Goal: Information Seeking & Learning: Learn about a topic

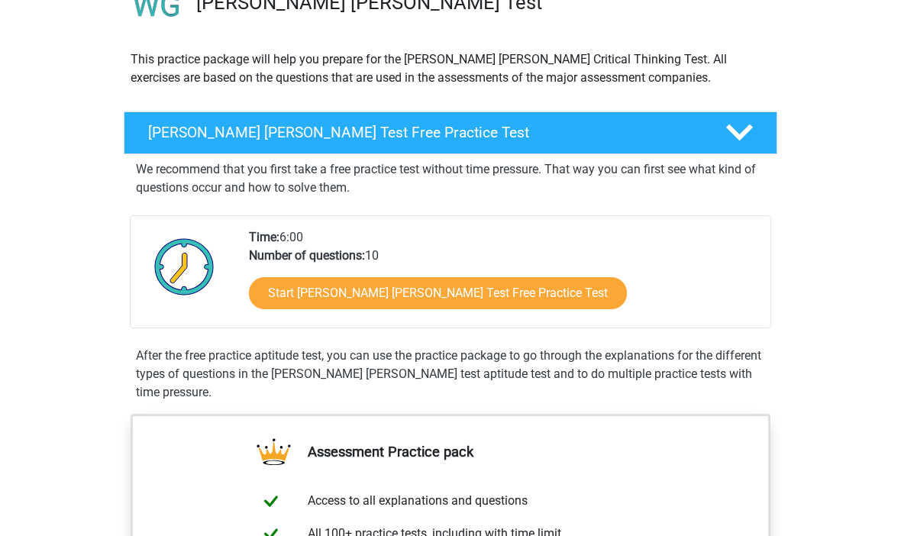
scroll to position [140, 0]
click at [359, 295] on link "Start Watson Glaser Test Free Practice Test" at bounding box center [438, 293] width 378 height 32
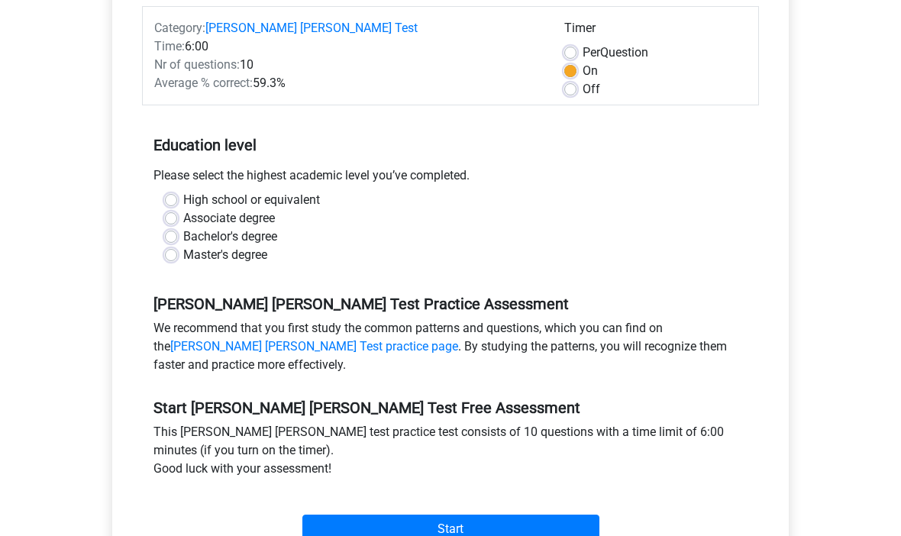
scroll to position [211, 0]
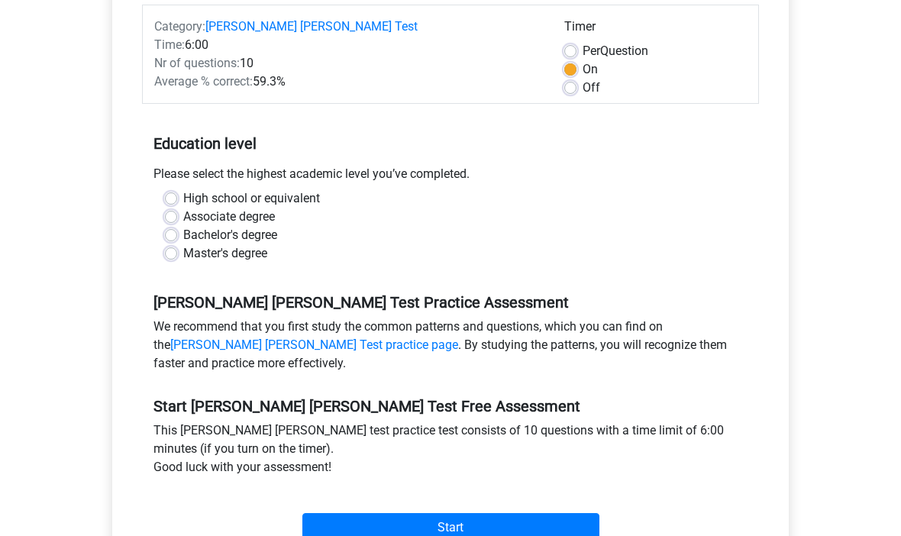
click at [183, 208] on label "Associate degree" at bounding box center [229, 217] width 92 height 18
click at [176, 208] on input "Associate degree" at bounding box center [171, 215] width 12 height 15
radio input "true"
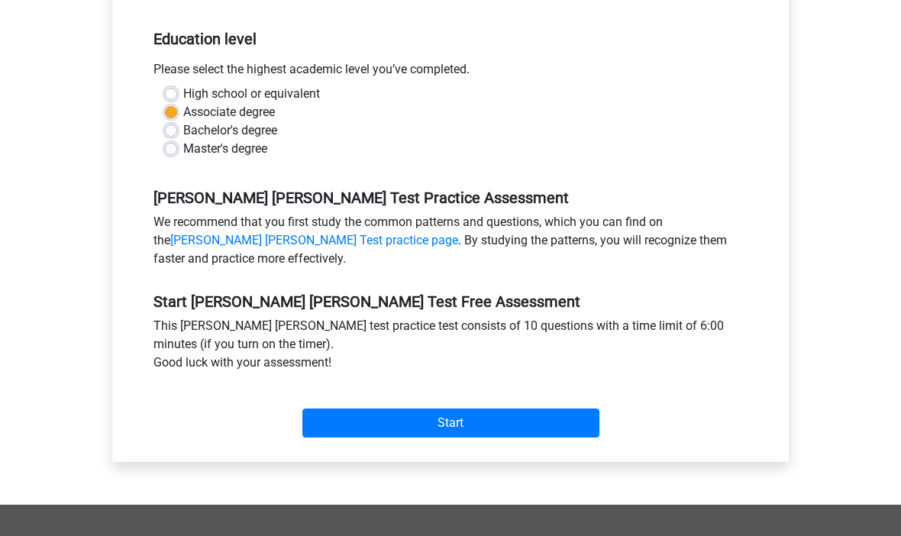
scroll to position [325, 0]
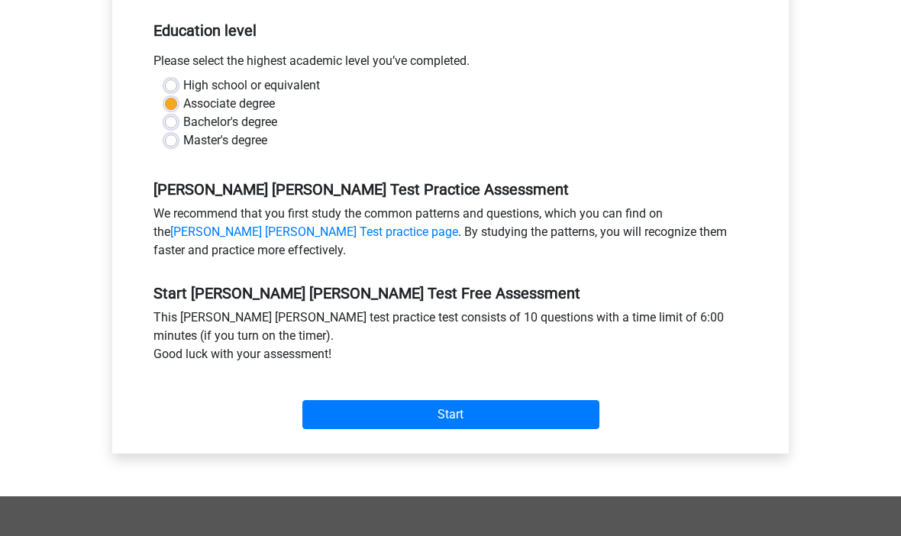
click at [434, 400] on input "Start" at bounding box center [450, 414] width 297 height 29
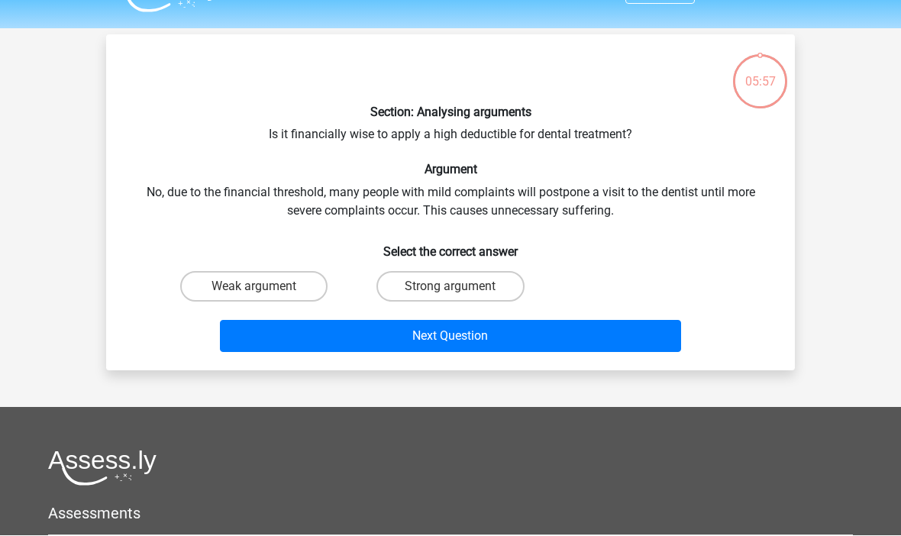
scroll to position [36, 0]
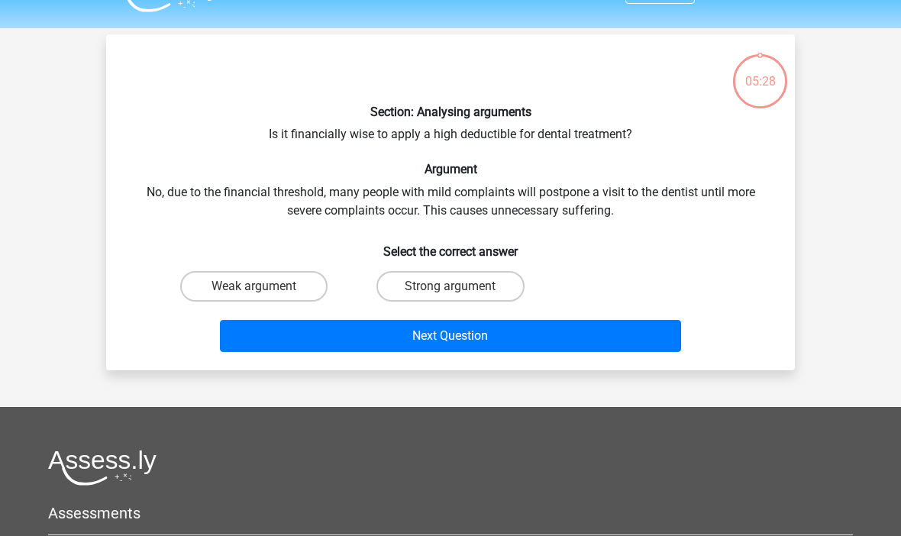
click at [484, 289] on label "Strong argument" at bounding box center [449, 286] width 147 height 31
click at [460, 289] on input "Strong argument" at bounding box center [455, 291] width 10 height 10
radio input "true"
click at [485, 330] on button "Next Question" at bounding box center [451, 336] width 462 height 32
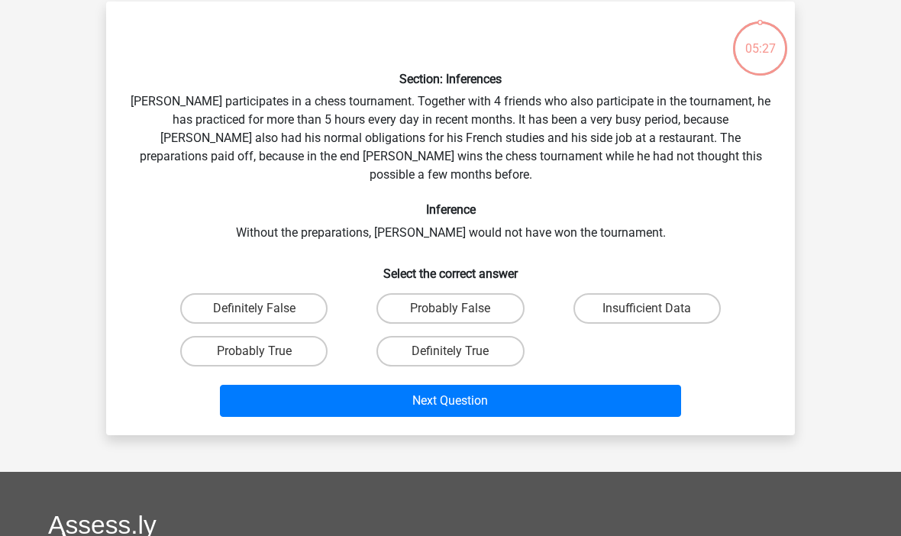
scroll to position [70, 0]
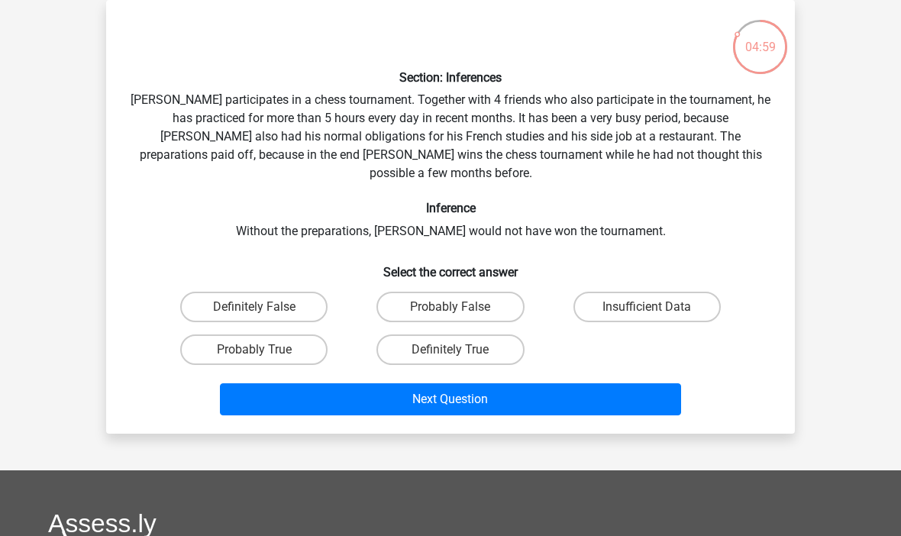
click at [266, 334] on label "Probably True" at bounding box center [253, 349] width 147 height 31
click at [264, 350] on input "Probably True" at bounding box center [259, 355] width 10 height 10
radio input "true"
click at [470, 383] on button "Next Question" at bounding box center [451, 399] width 462 height 32
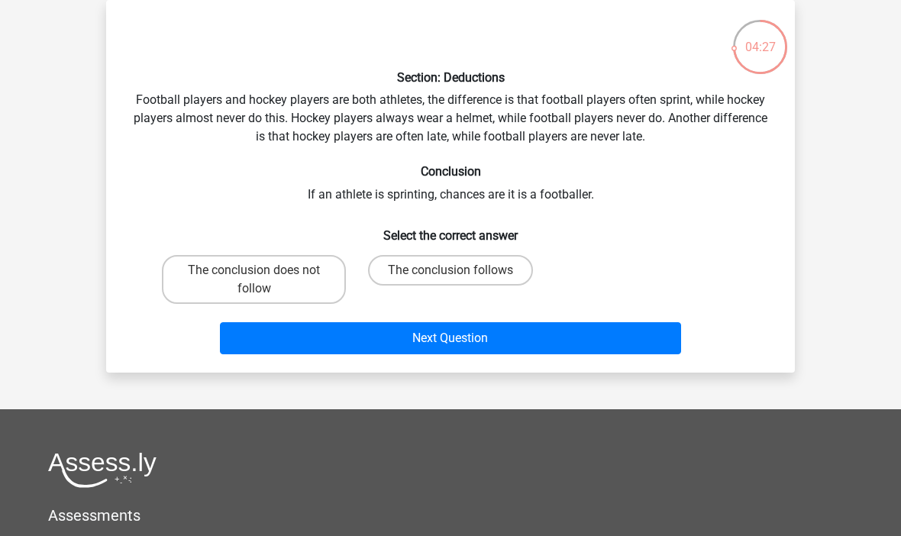
click at [289, 279] on label "The conclusion does not follow" at bounding box center [254, 279] width 184 height 49
click at [264, 279] on input "The conclusion does not follow" at bounding box center [259, 275] width 10 height 10
radio input "true"
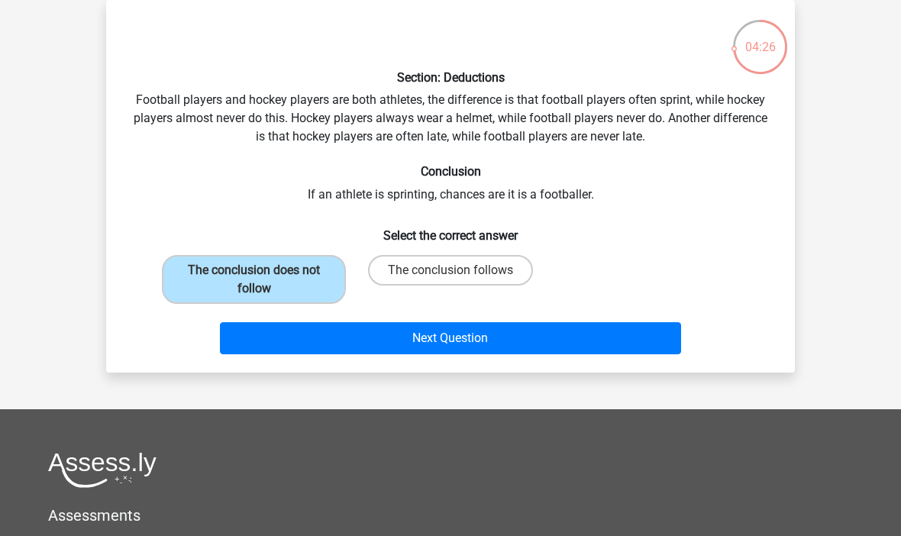
click at [464, 347] on button "Next Question" at bounding box center [451, 338] width 462 height 32
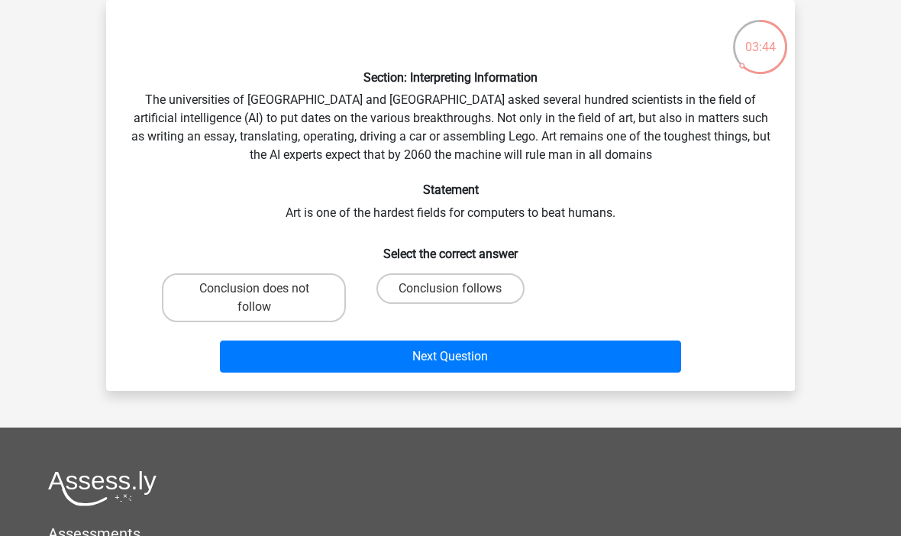
click at [273, 293] on label "Conclusion does not follow" at bounding box center [254, 297] width 184 height 49
click at [264, 293] on input "Conclusion does not follow" at bounding box center [259, 294] width 10 height 10
radio input "true"
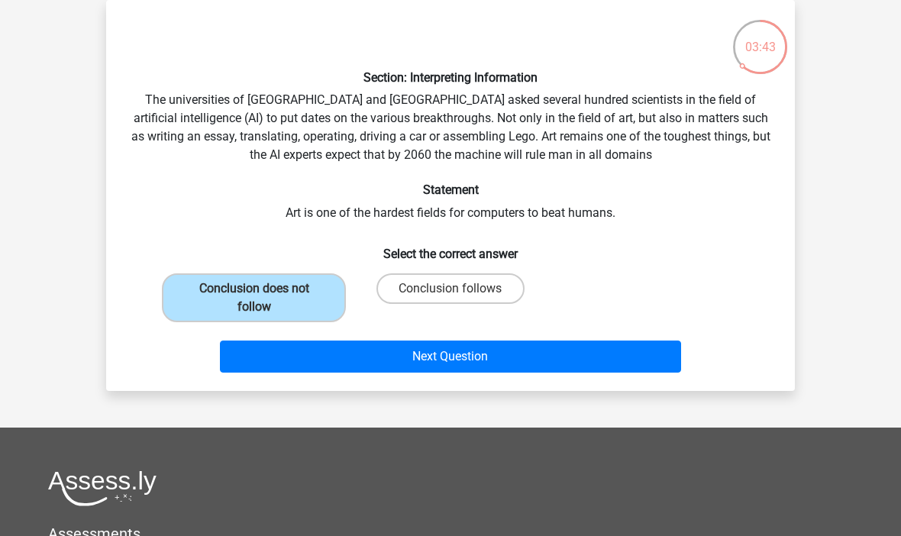
click at [478, 358] on button "Next Question" at bounding box center [451, 357] width 462 height 32
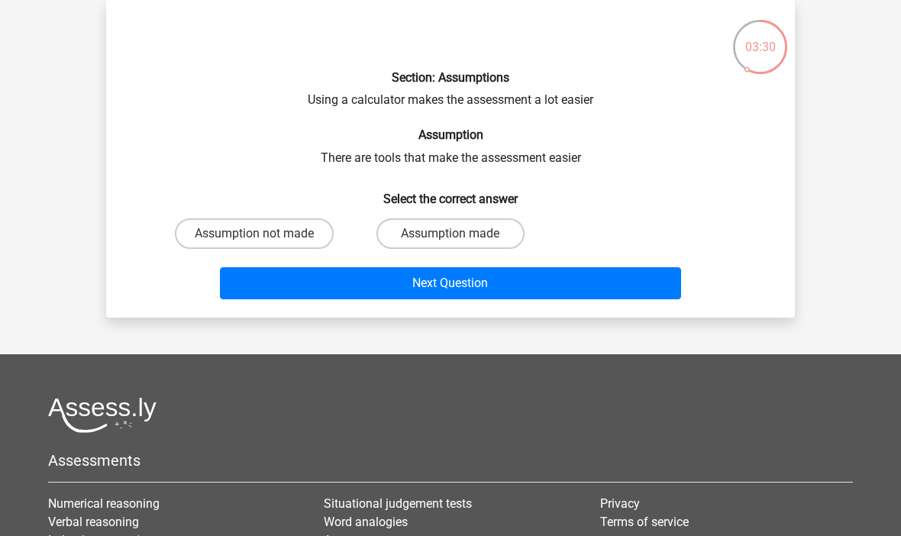
click at [480, 232] on label "Assumption made" at bounding box center [449, 233] width 147 height 31
click at [460, 234] on input "Assumption made" at bounding box center [455, 239] width 10 height 10
radio input "true"
click at [488, 284] on button "Next Question" at bounding box center [451, 283] width 462 height 32
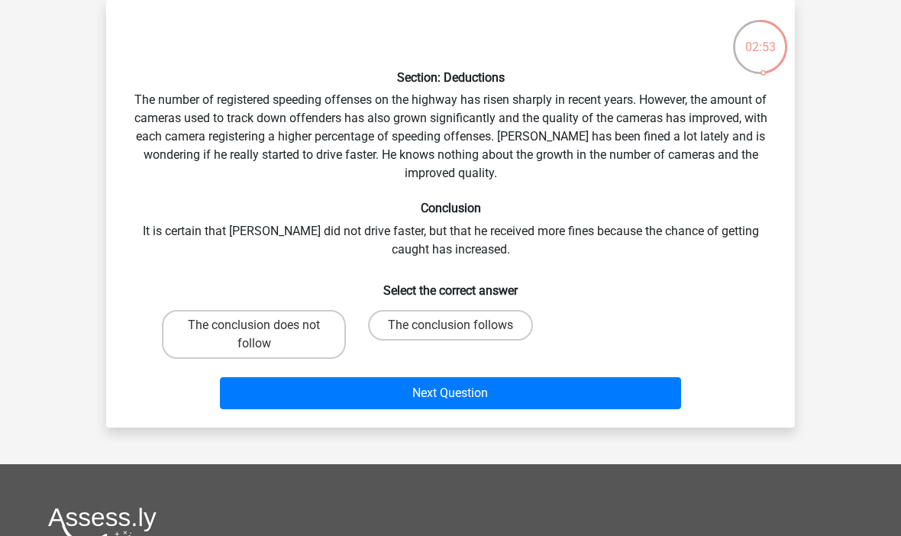
click at [483, 318] on label "The conclusion follows" at bounding box center [450, 325] width 165 height 31
click at [460, 325] on input "The conclusion follows" at bounding box center [455, 330] width 10 height 10
radio input "true"
click at [502, 405] on button "Next Question" at bounding box center [451, 393] width 462 height 32
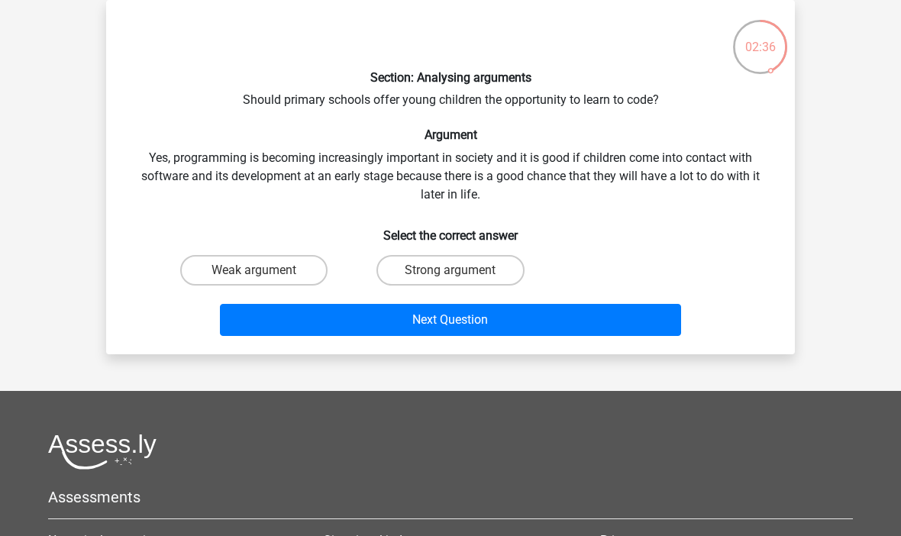
click at [475, 270] on label "Strong argument" at bounding box center [449, 270] width 147 height 31
click at [460, 270] on input "Strong argument" at bounding box center [455, 275] width 10 height 10
radio input "true"
click at [483, 324] on button "Next Question" at bounding box center [451, 320] width 462 height 32
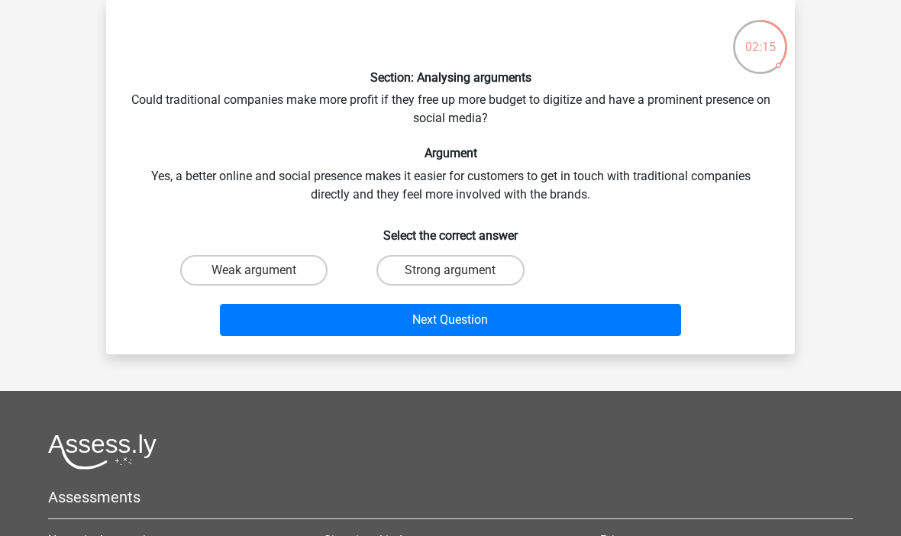
click at [475, 260] on label "Strong argument" at bounding box center [449, 270] width 147 height 31
click at [460, 270] on input "Strong argument" at bounding box center [455, 275] width 10 height 10
radio input "true"
click at [487, 315] on button "Next Question" at bounding box center [451, 320] width 462 height 32
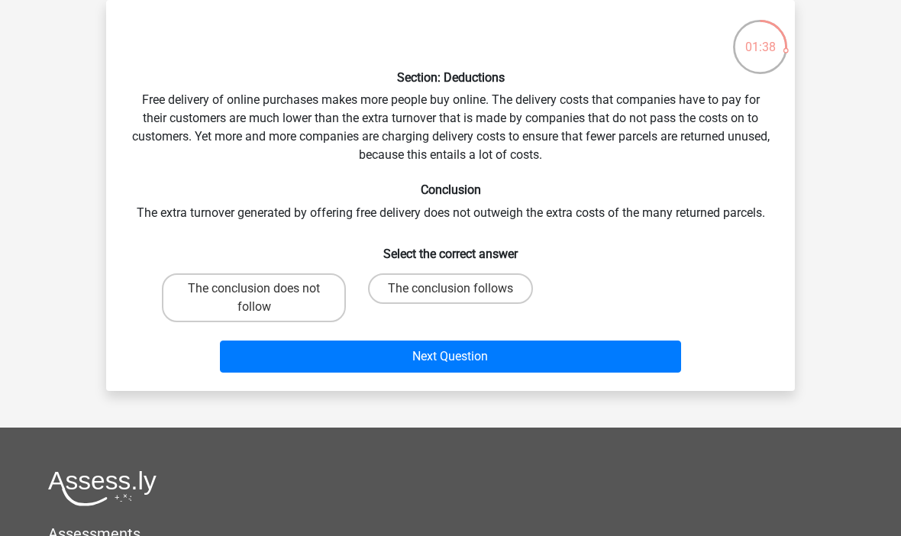
click at [495, 286] on label "The conclusion follows" at bounding box center [450, 288] width 165 height 31
click at [460, 289] on input "The conclusion follows" at bounding box center [455, 294] width 10 height 10
radio input "true"
click at [489, 356] on button "Next Question" at bounding box center [451, 357] width 462 height 32
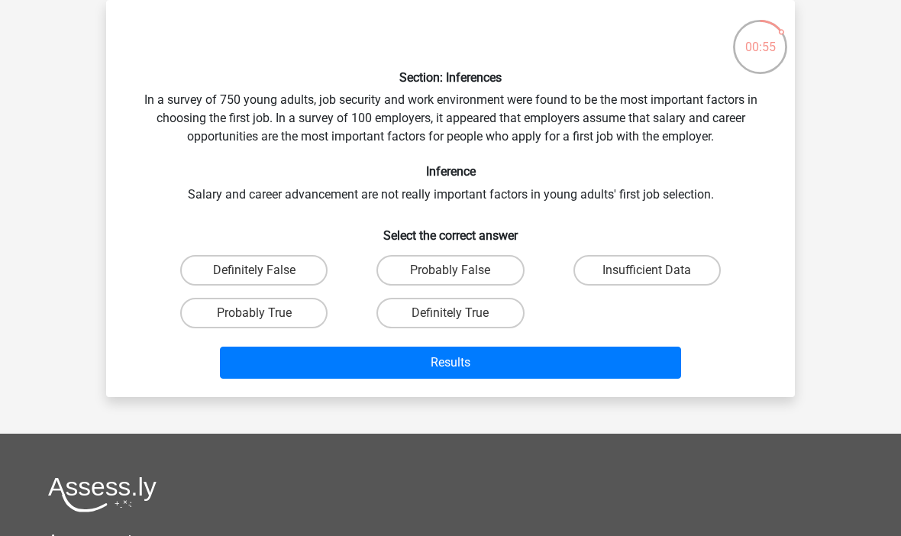
click at [463, 267] on label "Probably False" at bounding box center [449, 270] width 147 height 31
click at [460, 270] on input "Probably False" at bounding box center [455, 275] width 10 height 10
radio input "true"
click at [481, 363] on button "Results" at bounding box center [451, 363] width 462 height 32
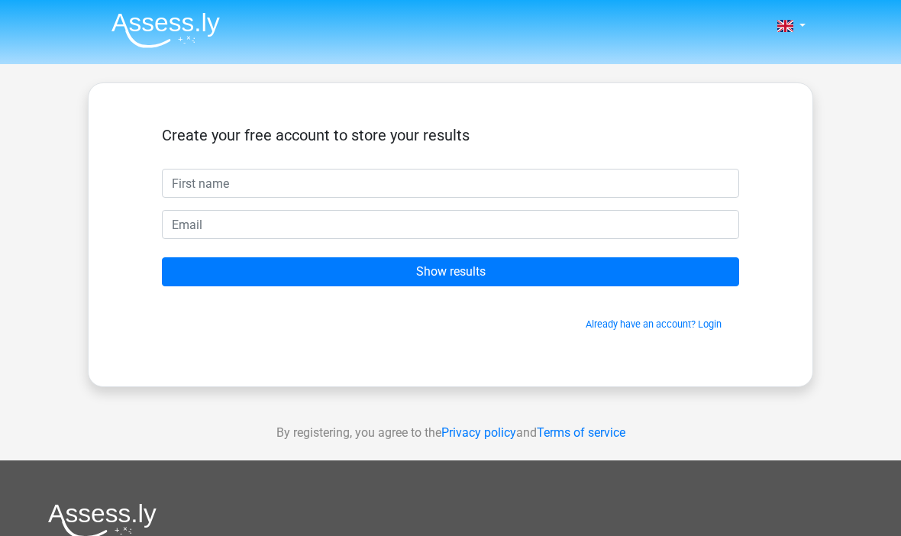
click at [469, 192] on input "text" at bounding box center [450, 183] width 577 height 29
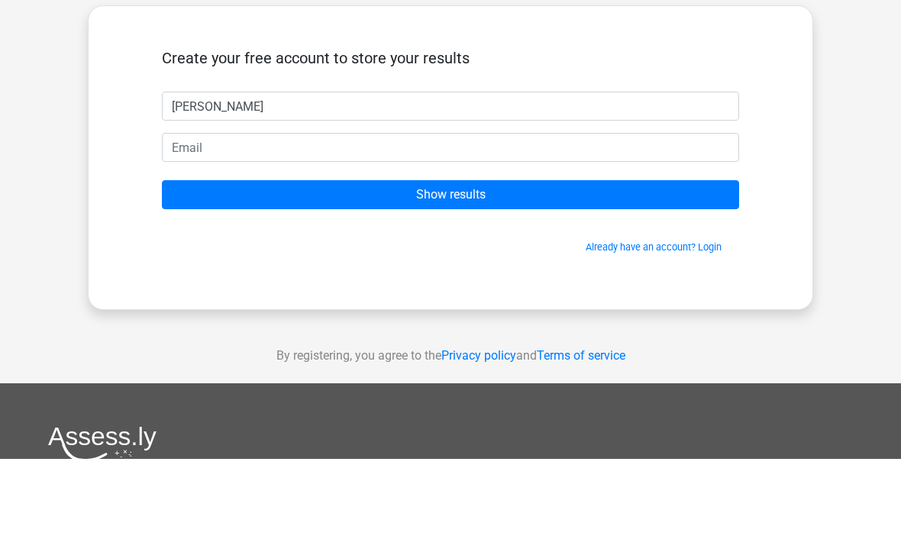
type input "[PERSON_NAME]"
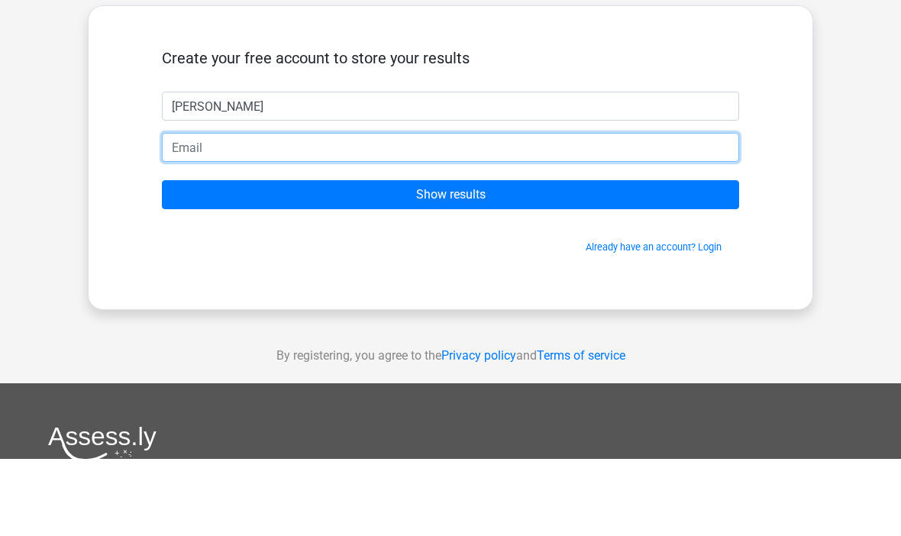
click at [378, 210] on input "email" at bounding box center [450, 224] width 577 height 29
type input "[EMAIL_ADDRESS][DOMAIN_NAME]"
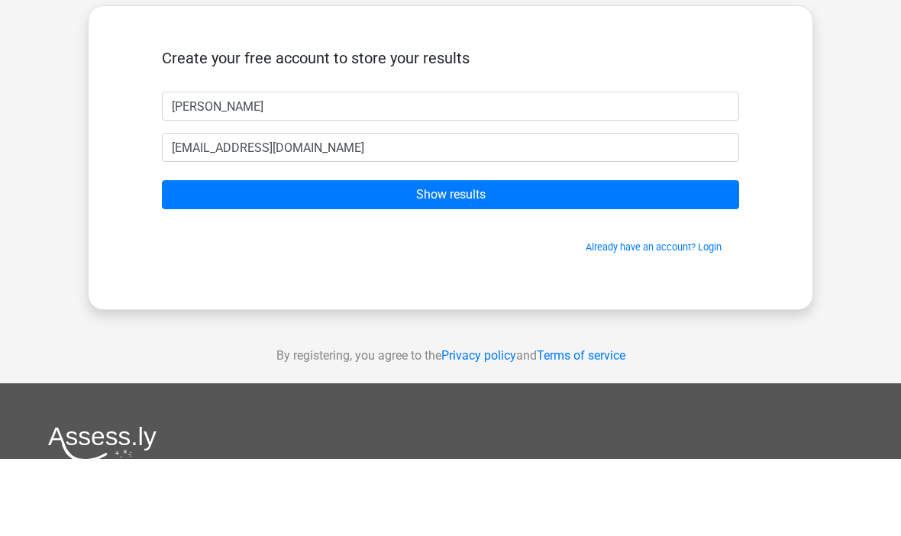
click at [449, 257] on input "Show results" at bounding box center [450, 271] width 577 height 29
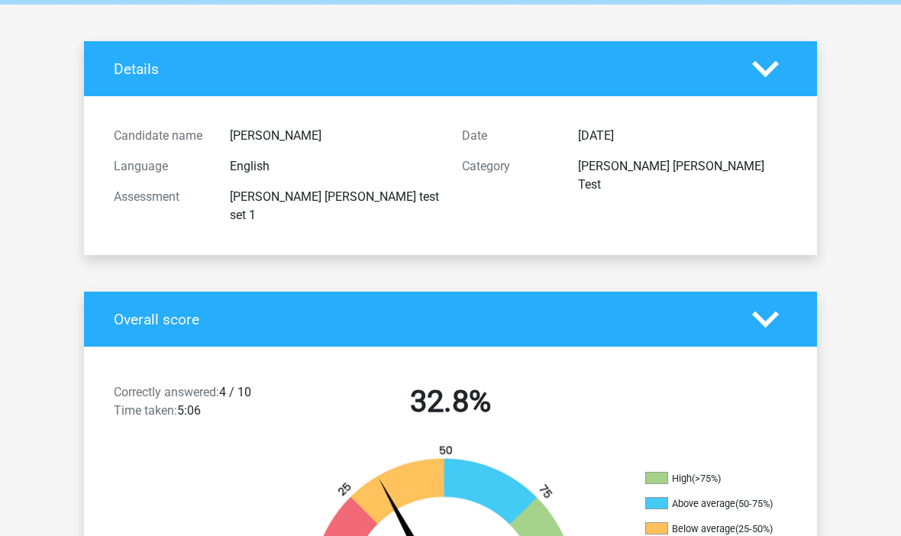
scroll to position [56, 0]
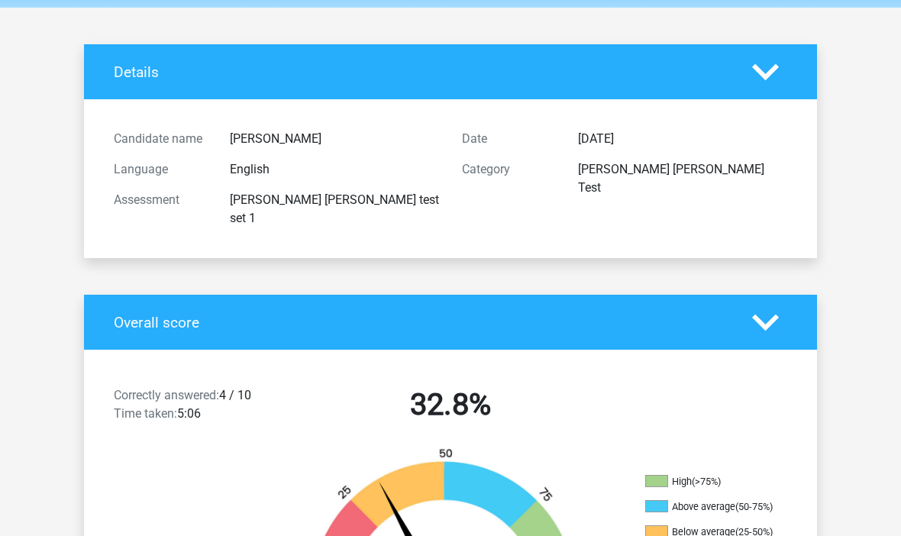
click at [754, 88] on div "Details" at bounding box center [450, 71] width 733 height 55
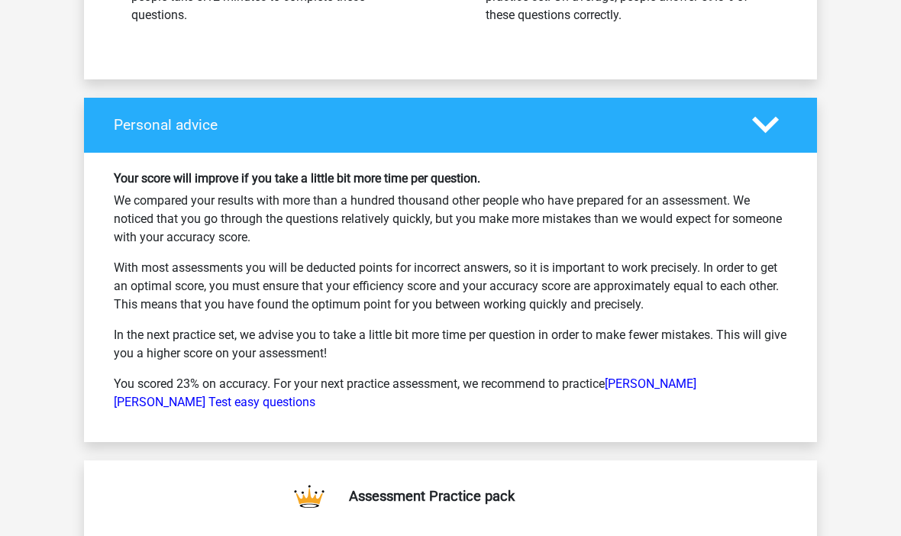
scroll to position [2158, 0]
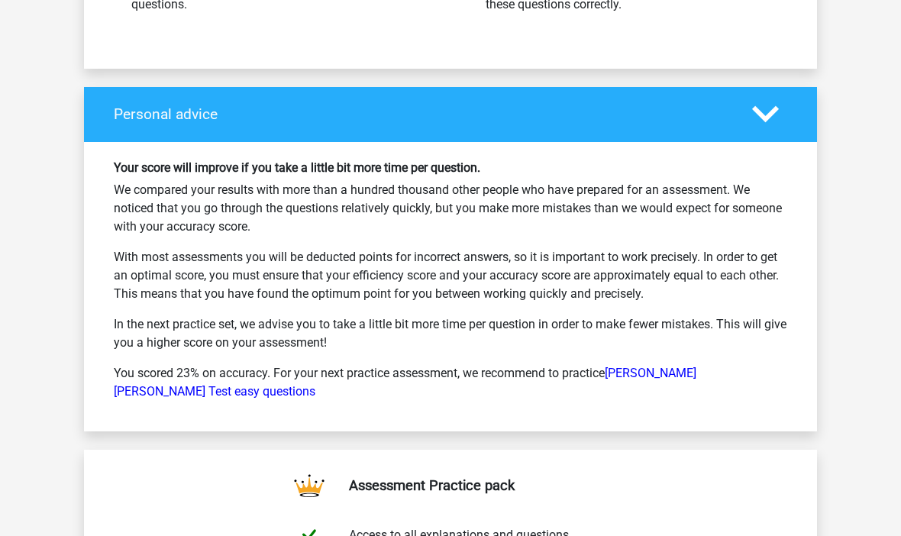
click at [767, 106] on polygon at bounding box center [765, 114] width 27 height 17
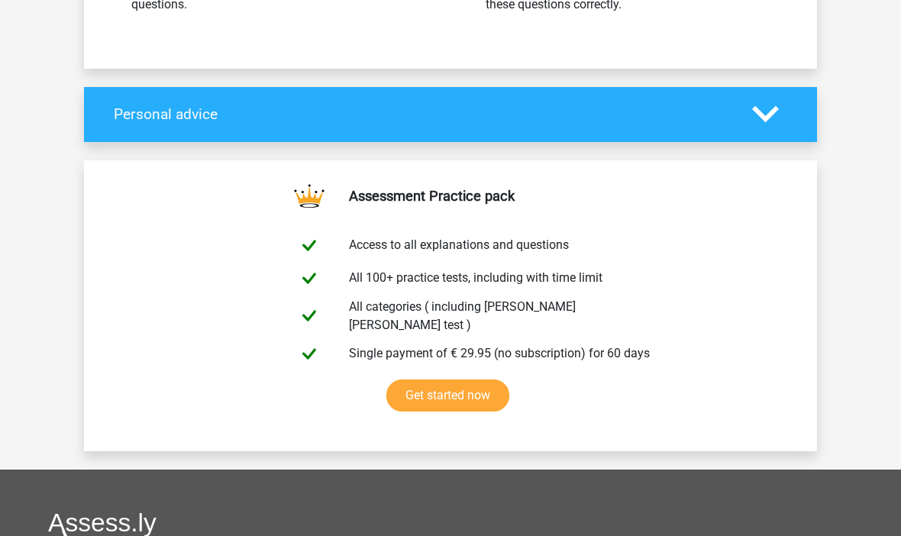
click at [767, 101] on icon at bounding box center [765, 114] width 27 height 27
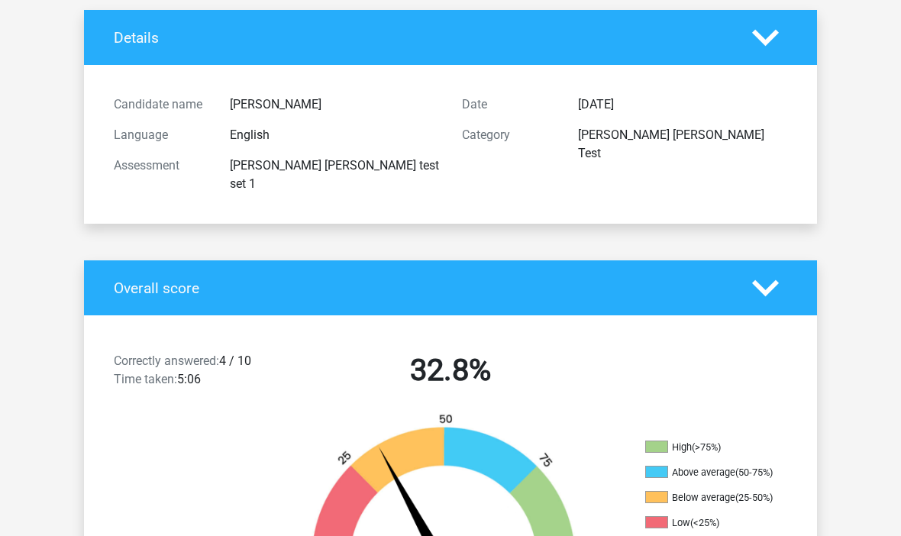
scroll to position [0, 0]
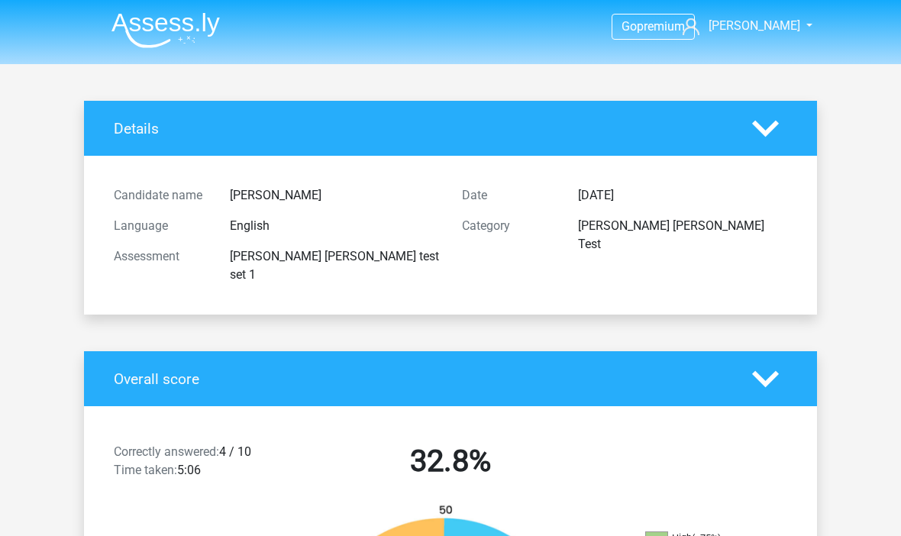
click at [193, 17] on img at bounding box center [165, 30] width 108 height 36
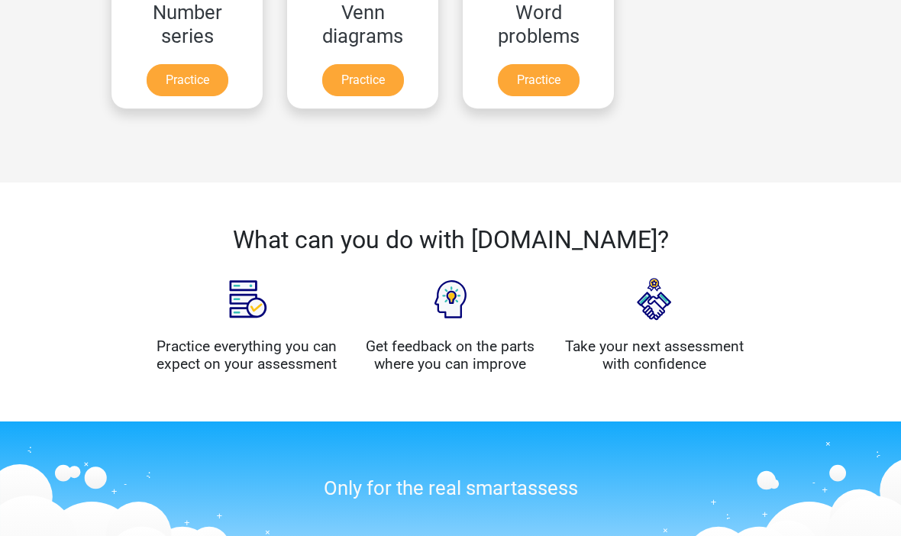
scroll to position [962, 0]
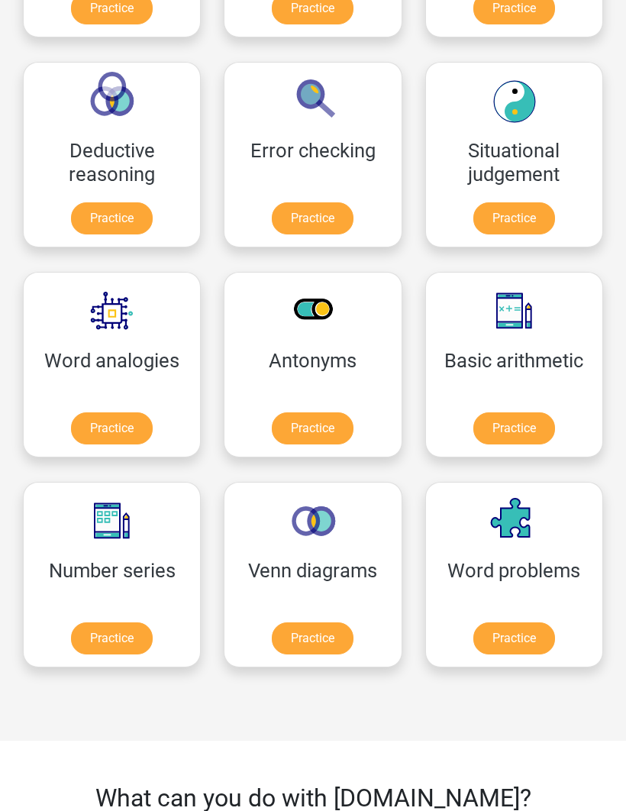
scroll to position [647, 0]
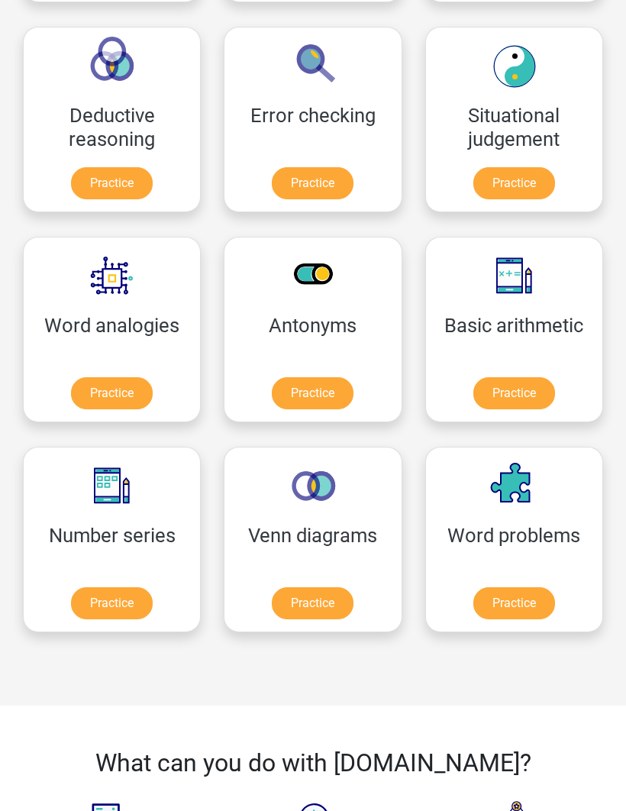
click at [111, 393] on link "Practice" at bounding box center [112, 394] width 82 height 32
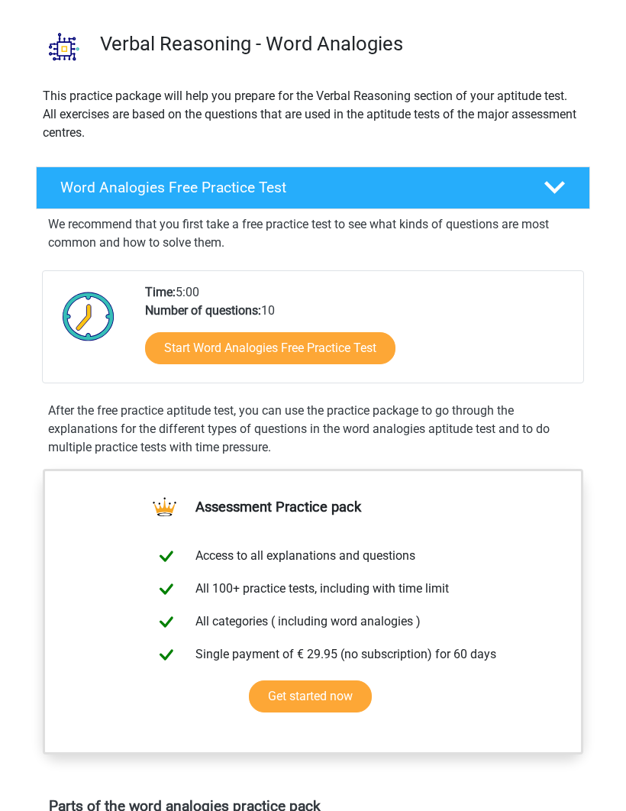
scroll to position [94, 0]
click at [205, 347] on link "Start Word Analogies Free Practice Test" at bounding box center [270, 348] width 250 height 32
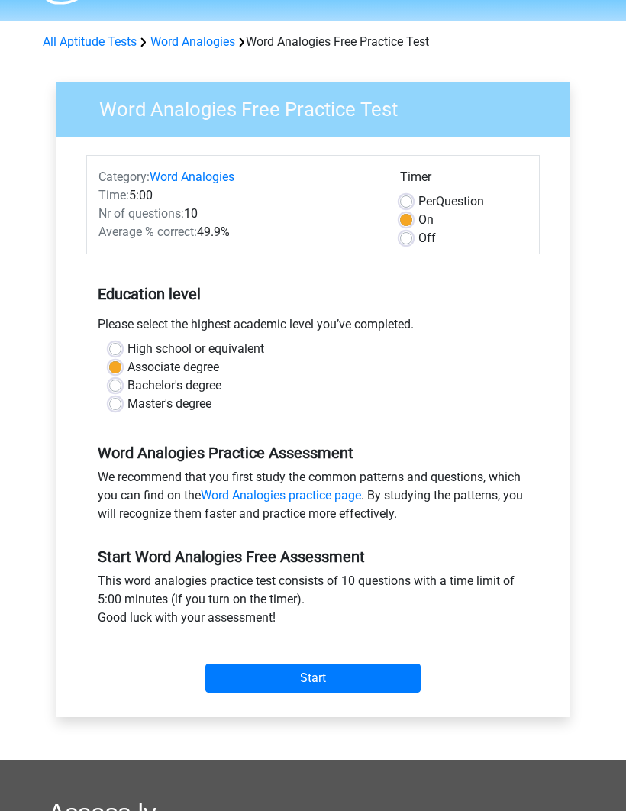
scroll to position [44, 0]
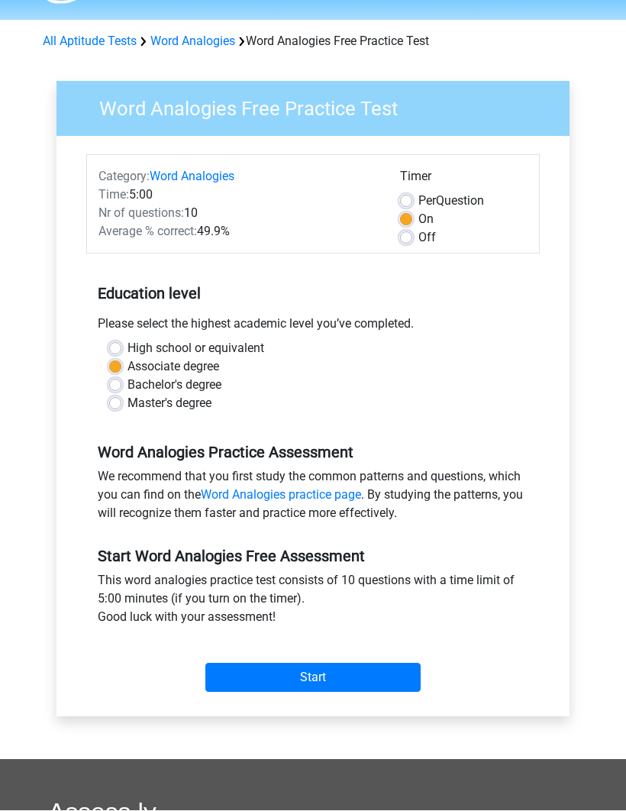
click at [128, 345] on label "High school or equivalent" at bounding box center [196, 349] width 137 height 18
click at [119, 345] on input "High school or equivalent" at bounding box center [115, 347] width 12 height 15
radio input "true"
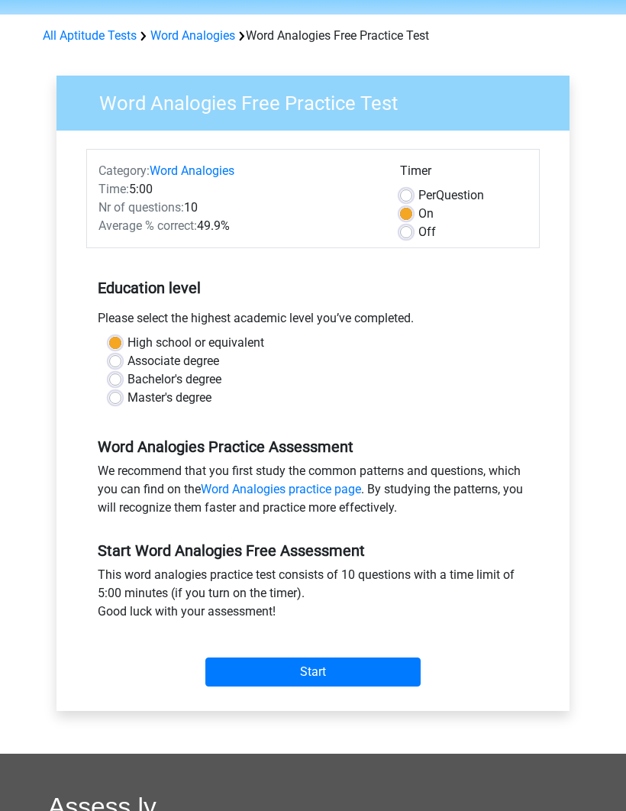
click at [369, 667] on input "Start" at bounding box center [312, 671] width 215 height 29
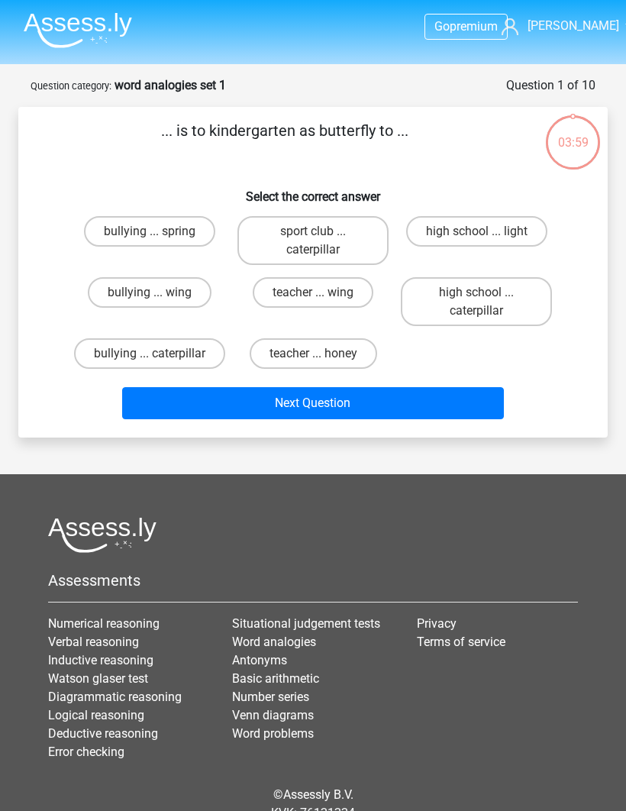
click at [339, 291] on label "teacher ... wing" at bounding box center [313, 292] width 121 height 31
click at [323, 292] on input "teacher ... wing" at bounding box center [318, 297] width 10 height 10
radio input "true"
click at [348, 419] on button "Next Question" at bounding box center [313, 403] width 383 height 32
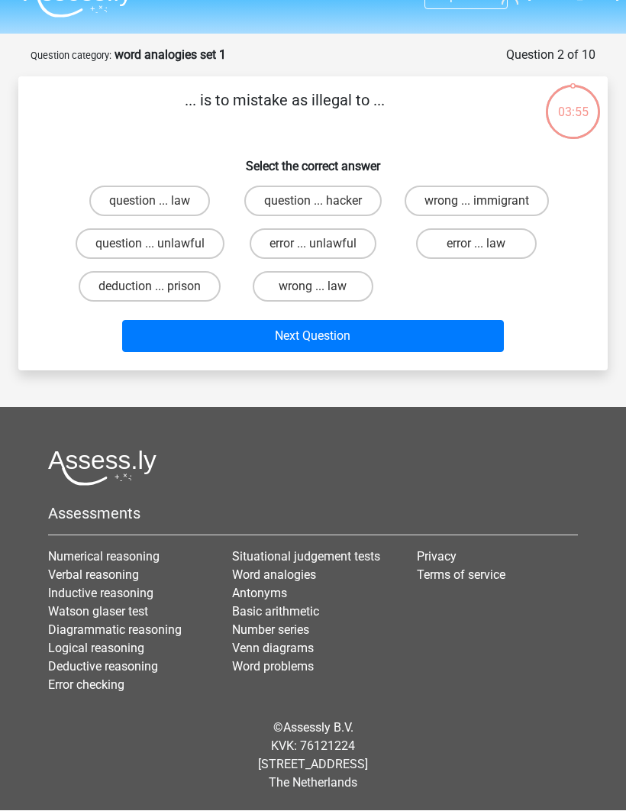
scroll to position [53, 0]
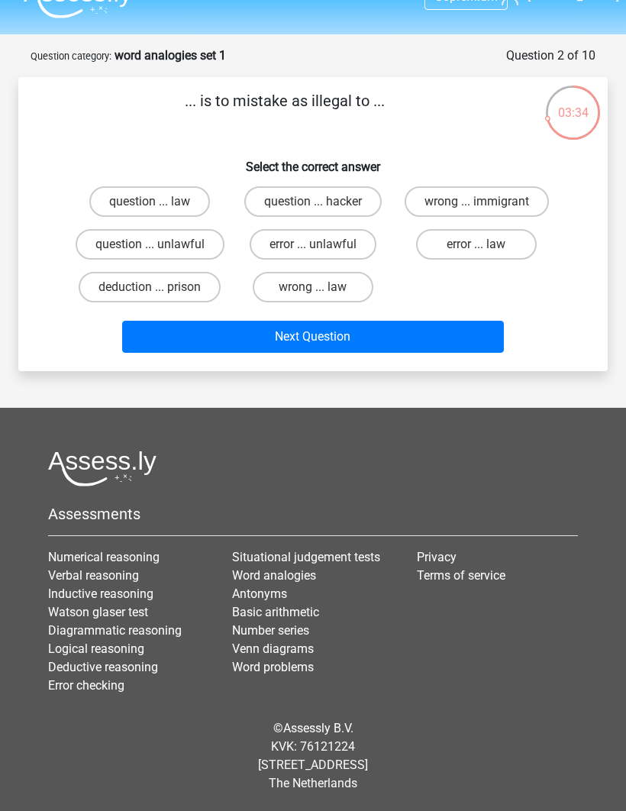
click at [309, 229] on label "error ... unlawful" at bounding box center [313, 244] width 127 height 31
click at [313, 244] on input "error ... unlawful" at bounding box center [318, 249] width 10 height 10
radio input "true"
click at [313, 321] on button "Next Question" at bounding box center [313, 337] width 383 height 32
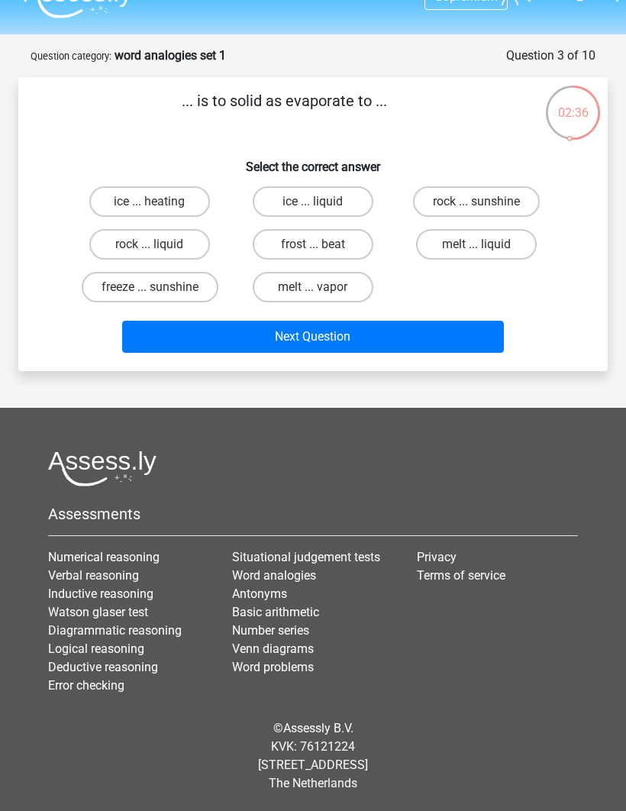
click at [139, 229] on label "rock ... liquid" at bounding box center [149, 244] width 121 height 31
click at [150, 244] on input "rock ... liquid" at bounding box center [155, 249] width 10 height 10
radio input "true"
click at [447, 321] on button "Next Question" at bounding box center [313, 337] width 383 height 32
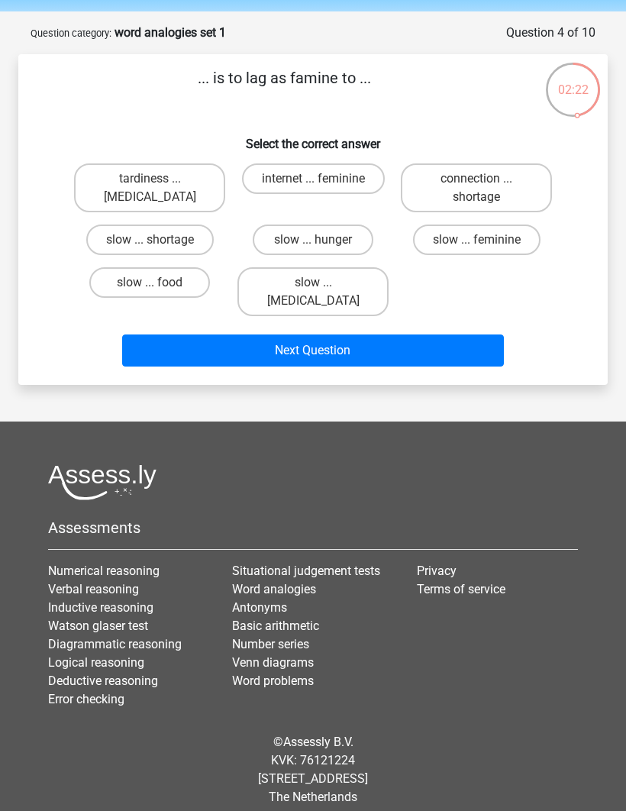
click at [334, 234] on label "slow ... hunger" at bounding box center [313, 239] width 121 height 31
click at [323, 240] on input "slow ... hunger" at bounding box center [318, 245] width 10 height 10
radio input "true"
click at [179, 279] on label "slow ... food" at bounding box center [149, 282] width 121 height 31
click at [160, 282] on input "slow ... food" at bounding box center [155, 287] width 10 height 10
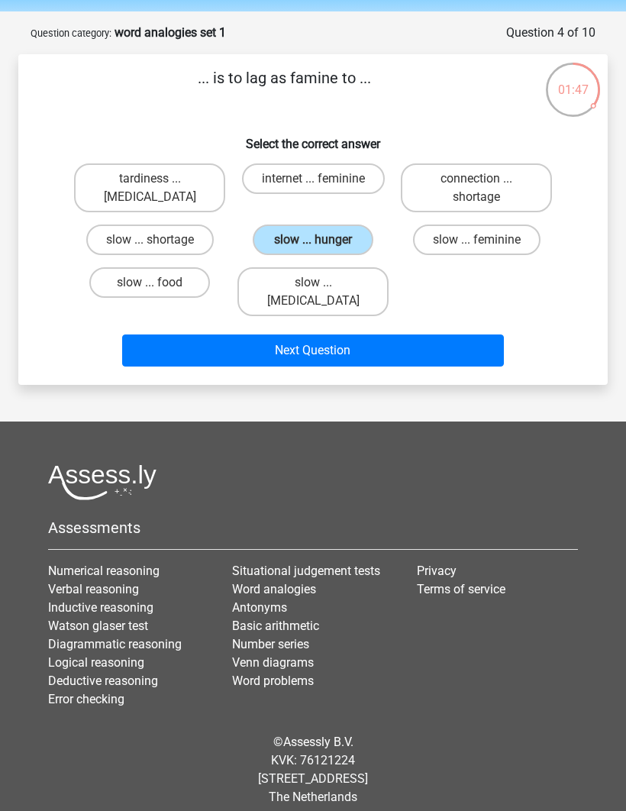
radio input "true"
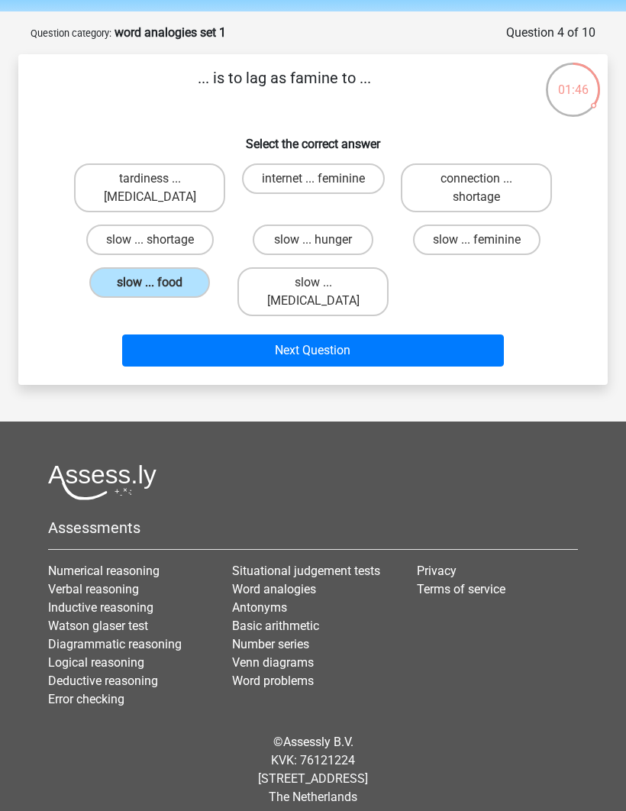
click at [305, 337] on button "Next Question" at bounding box center [313, 350] width 383 height 32
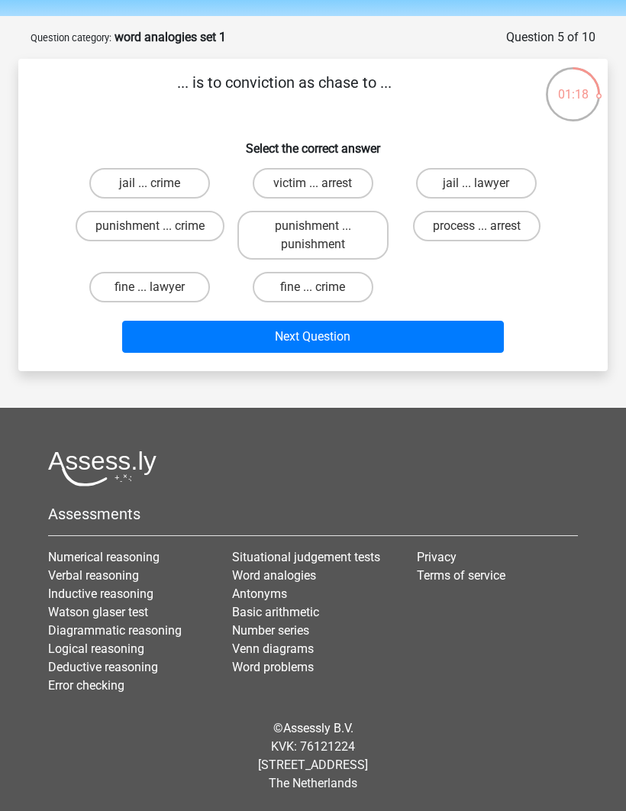
click at [125, 222] on label "punishment ... crime" at bounding box center [150, 226] width 149 height 31
click at [150, 226] on input "punishment ... crime" at bounding box center [155, 231] width 10 height 10
radio input "true"
click at [356, 335] on button "Next Question" at bounding box center [313, 337] width 383 height 32
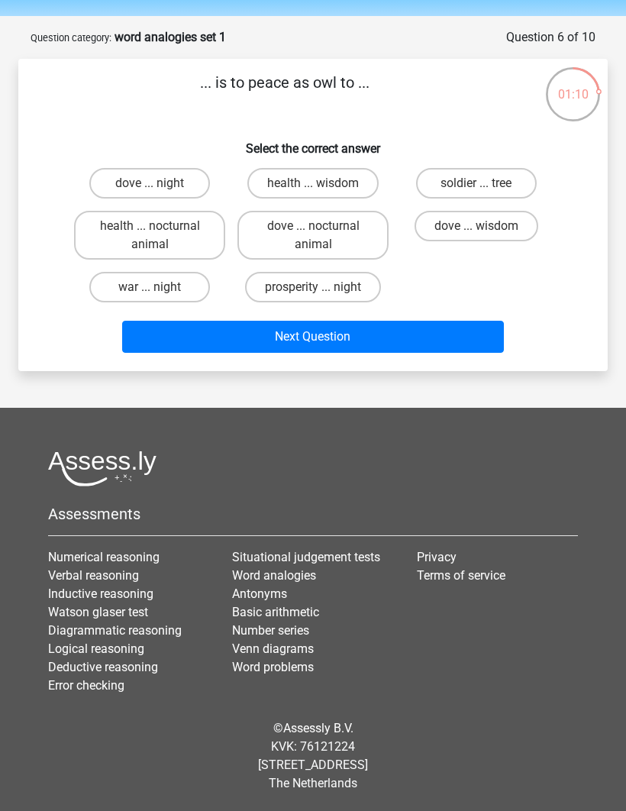
click at [136, 182] on label "dove ... night" at bounding box center [149, 183] width 121 height 31
click at [150, 183] on input "dove ... night" at bounding box center [155, 188] width 10 height 10
radio input "true"
click at [355, 335] on button "Next Question" at bounding box center [313, 337] width 383 height 32
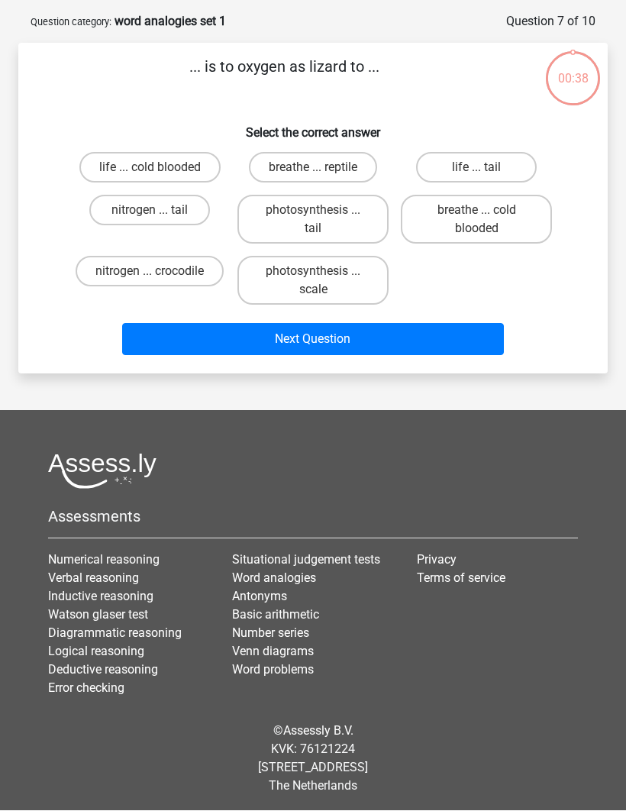
scroll to position [66, 0]
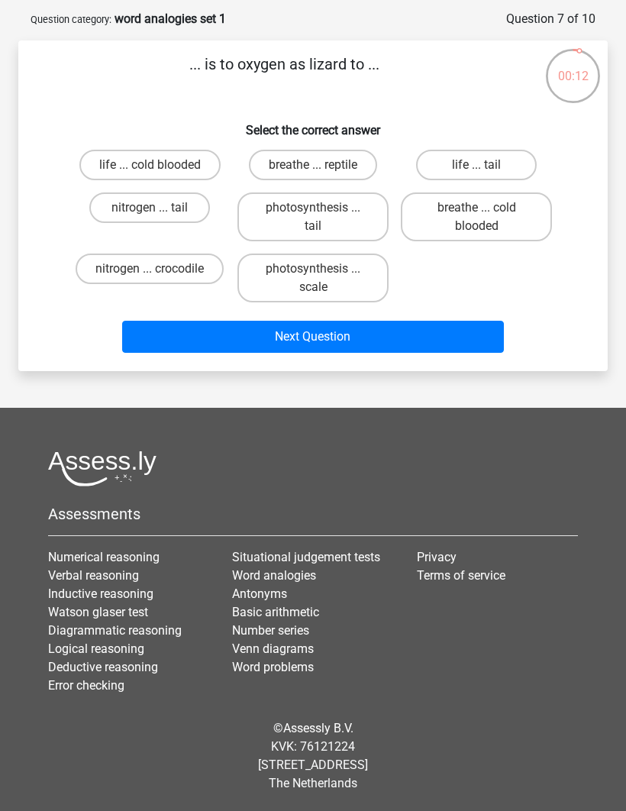
click at [122, 167] on label "life ... cold blooded" at bounding box center [149, 165] width 141 height 31
click at [150, 167] on input "life ... cold blooded" at bounding box center [155, 170] width 10 height 10
radio input "true"
click at [467, 218] on label "breathe ... cold blooded" at bounding box center [476, 216] width 151 height 49
click at [476, 218] on input "breathe ... cold blooded" at bounding box center [481, 213] width 10 height 10
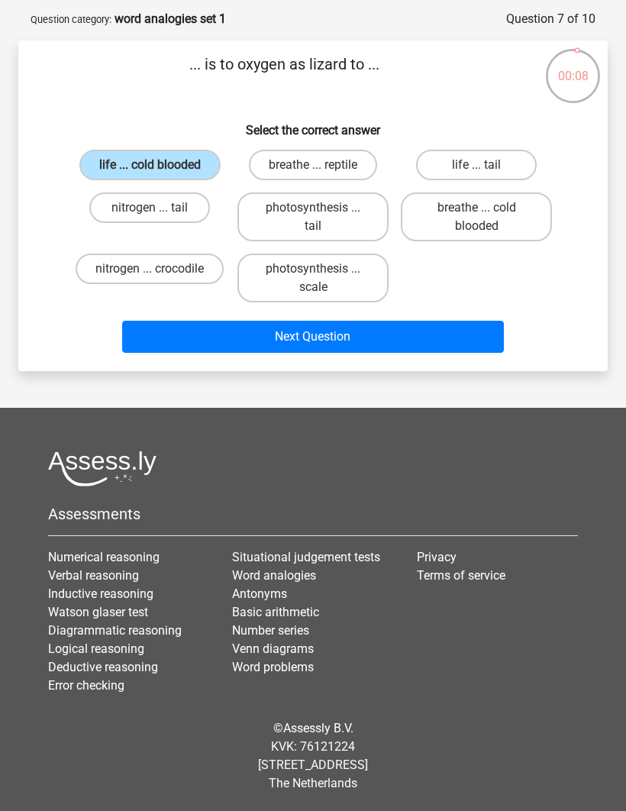
radio input "true"
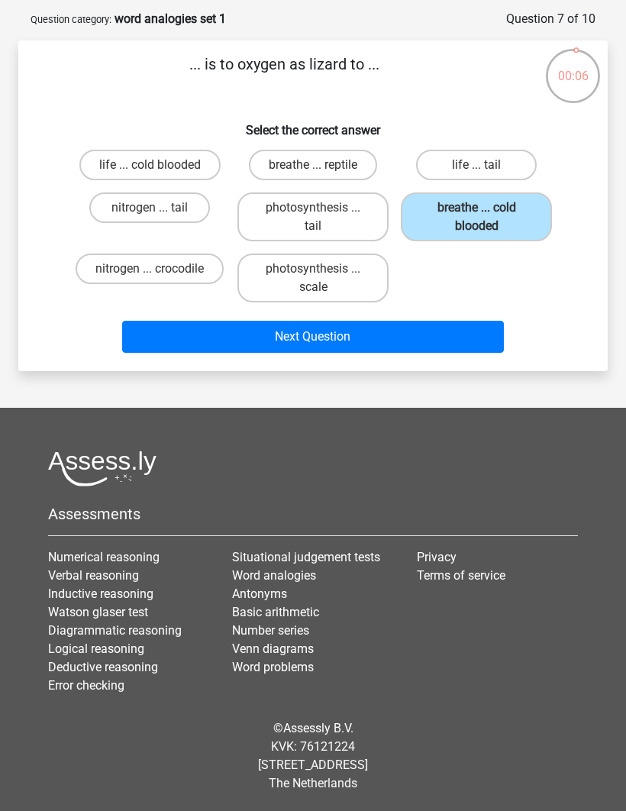
click at [351, 336] on button "Next Question" at bounding box center [313, 337] width 383 height 32
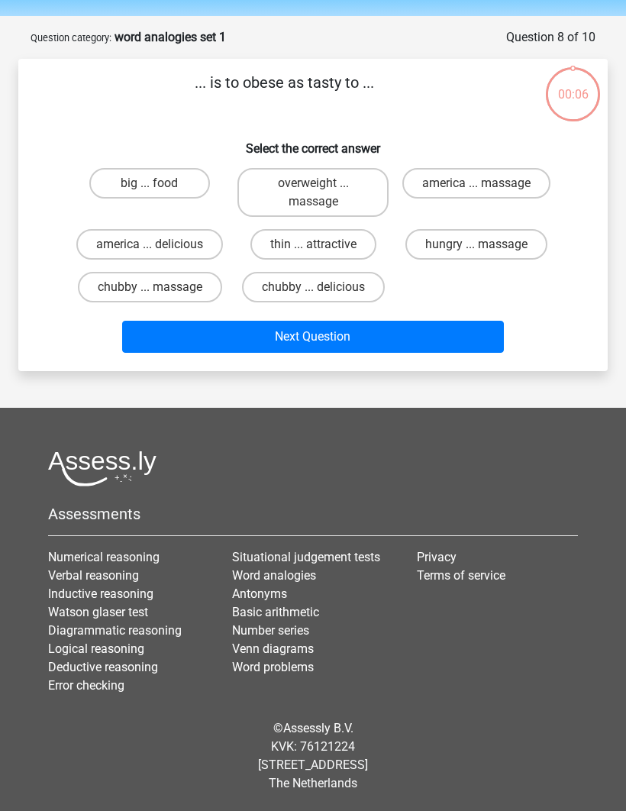
scroll to position [53, 0]
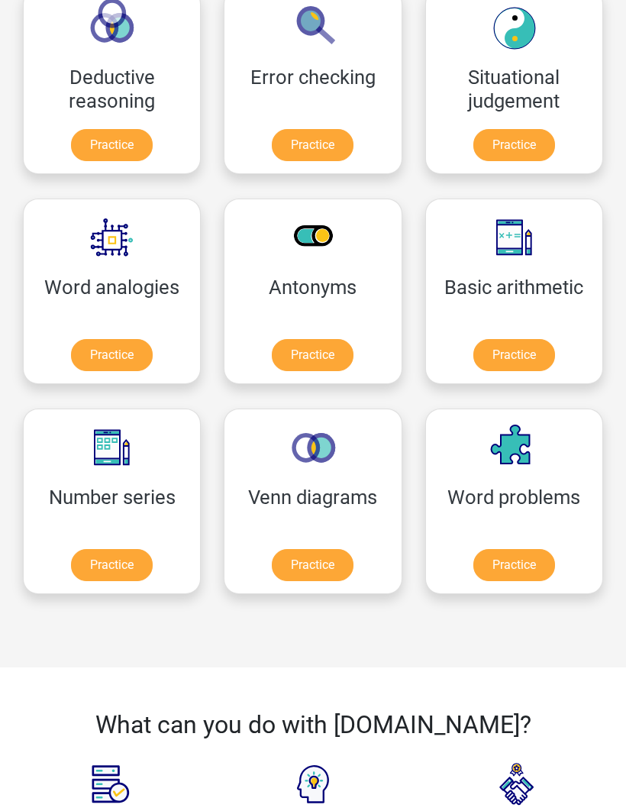
scroll to position [685, 0]
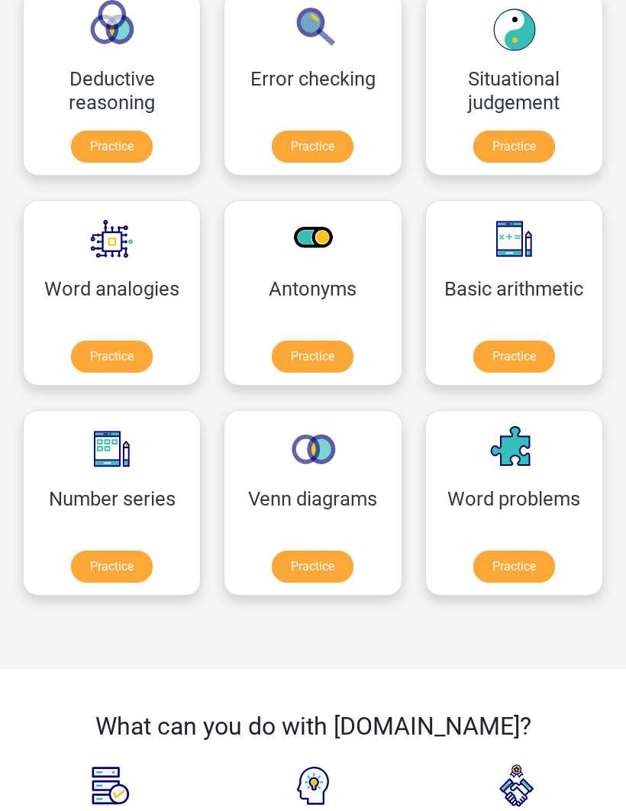
click at [321, 343] on link "Practice" at bounding box center [313, 357] width 82 height 32
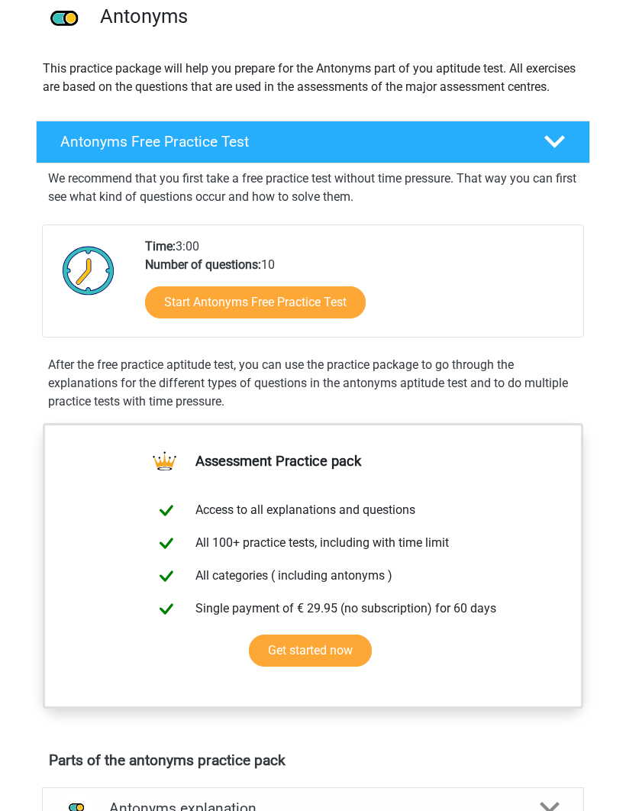
scroll to position [129, 0]
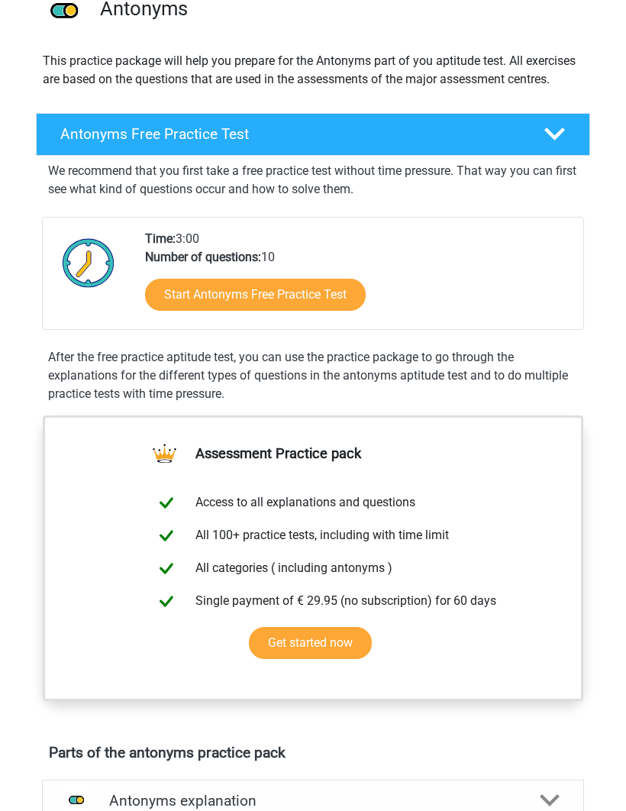
click at [324, 294] on link "Start Antonyms Free Practice Test" at bounding box center [255, 295] width 221 height 32
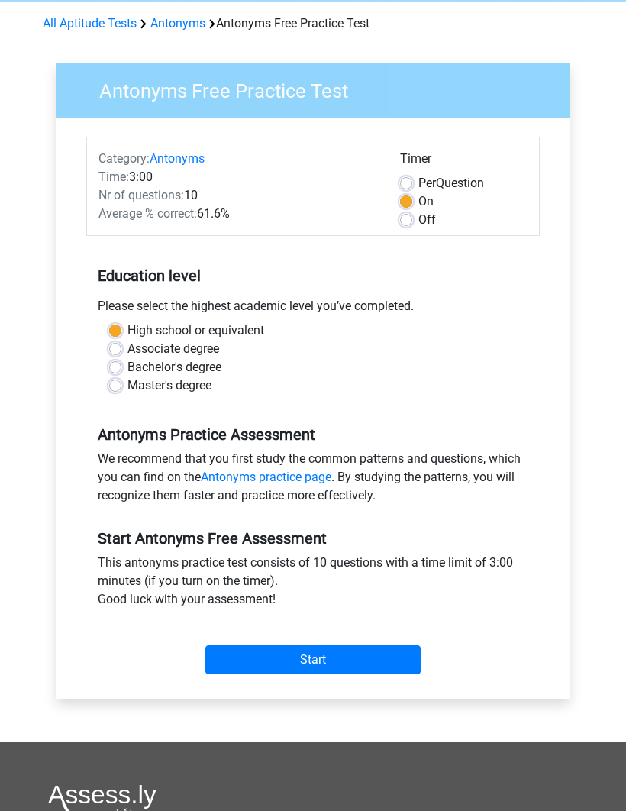
scroll to position [69, 0]
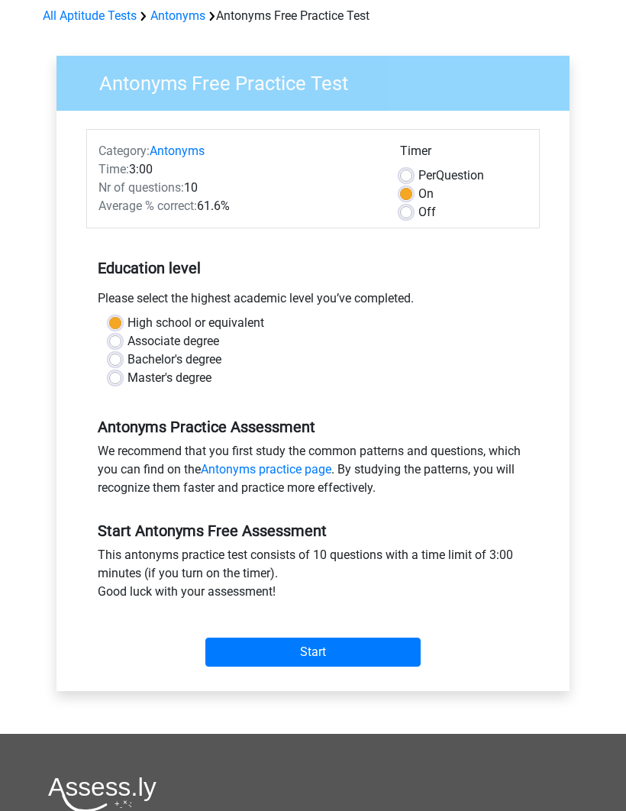
click at [336, 660] on input "Start" at bounding box center [312, 652] width 215 height 29
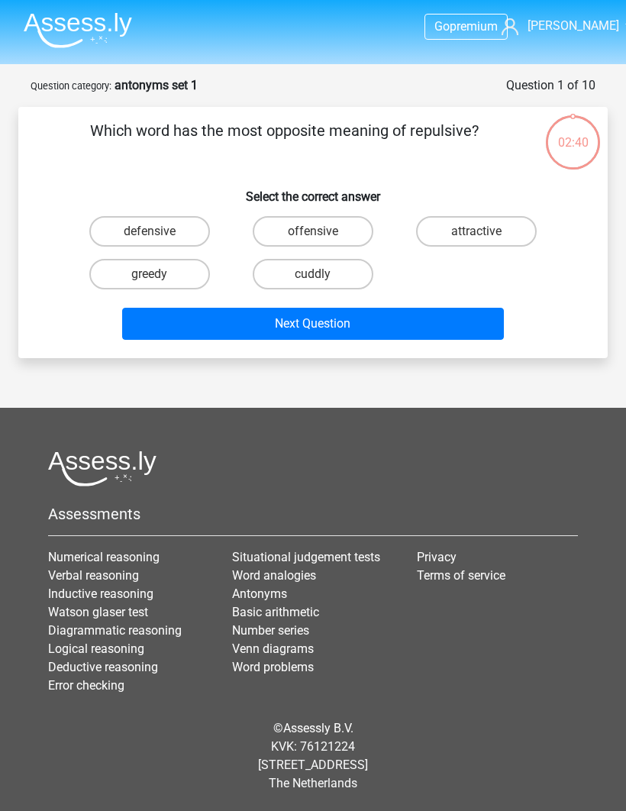
click at [498, 222] on label "attractive" at bounding box center [476, 231] width 121 height 31
click at [486, 231] on input "attractive" at bounding box center [481, 236] width 10 height 10
radio input "true"
click at [445, 318] on button "Next Question" at bounding box center [313, 324] width 383 height 32
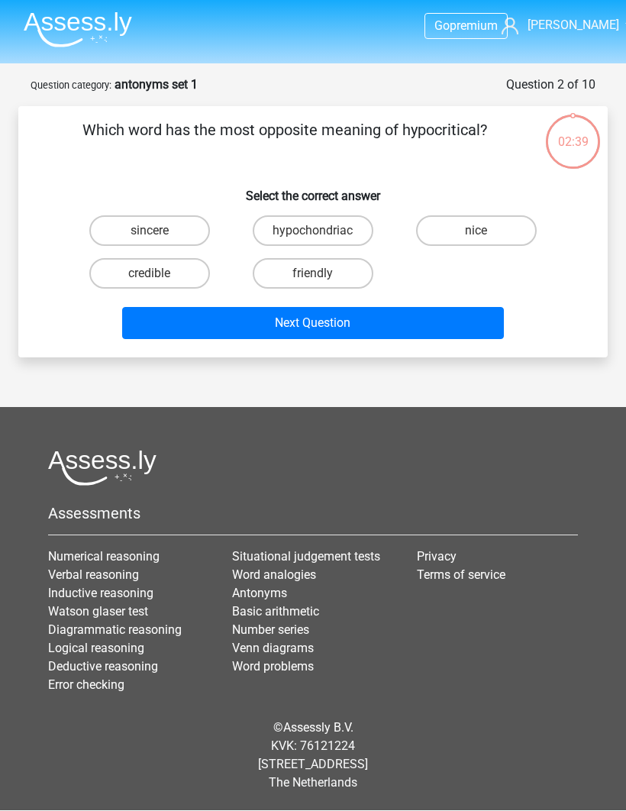
scroll to position [53, 0]
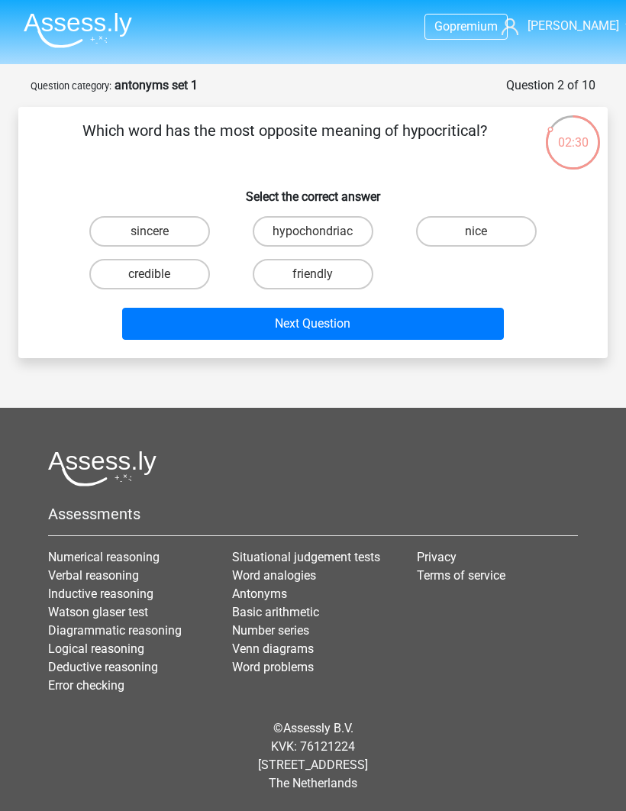
click at [153, 216] on label "sincere" at bounding box center [149, 231] width 121 height 31
click at [153, 231] on input "sincere" at bounding box center [155, 236] width 10 height 10
radio input "true"
click at [412, 308] on button "Next Question" at bounding box center [313, 324] width 383 height 32
click at [312, 216] on label "end" at bounding box center [313, 231] width 121 height 31
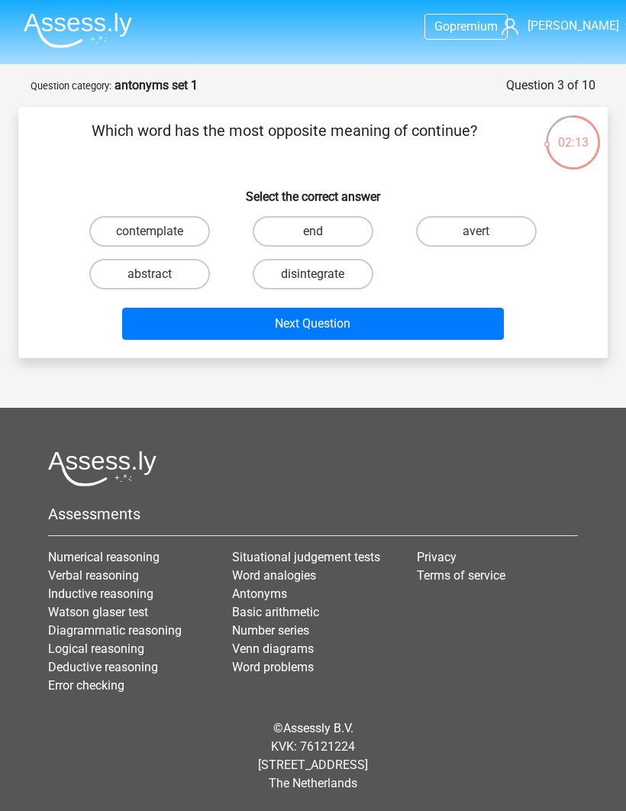
click at [313, 231] on input "end" at bounding box center [318, 236] width 10 height 10
radio input "true"
click at [298, 308] on button "Next Question" at bounding box center [313, 324] width 383 height 32
click at [139, 259] on label "thin" at bounding box center [149, 274] width 121 height 31
click at [150, 274] on input "thin" at bounding box center [155, 279] width 10 height 10
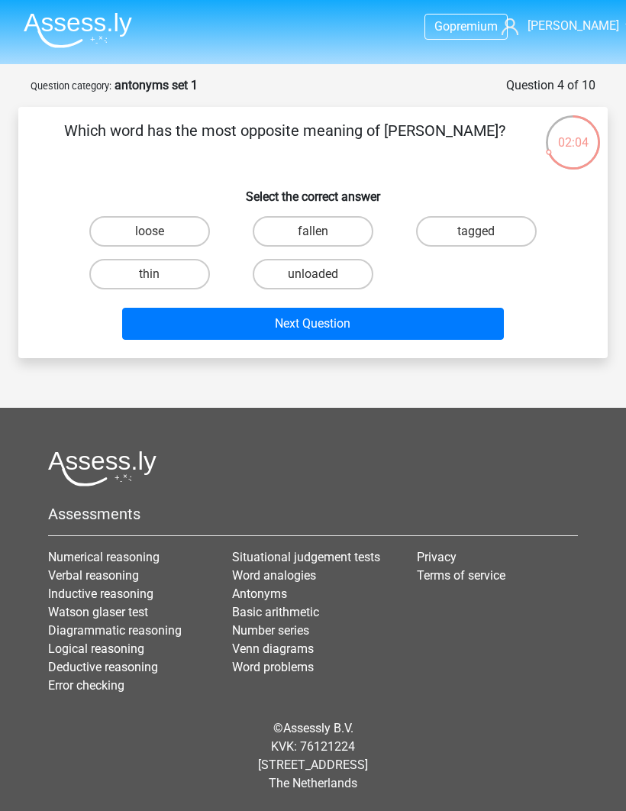
radio input "true"
click at [312, 308] on button "Next Question" at bounding box center [313, 324] width 383 height 32
click at [304, 259] on label "repulsive" at bounding box center [313, 274] width 121 height 31
click at [313, 274] on input "repulsive" at bounding box center [318, 279] width 10 height 10
radio input "true"
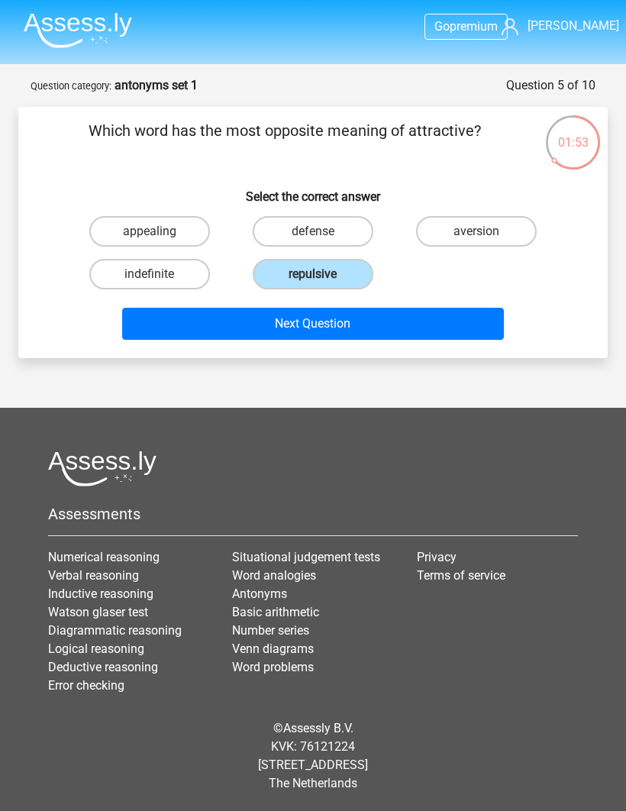
click at [305, 308] on button "Next Question" at bounding box center [313, 324] width 383 height 32
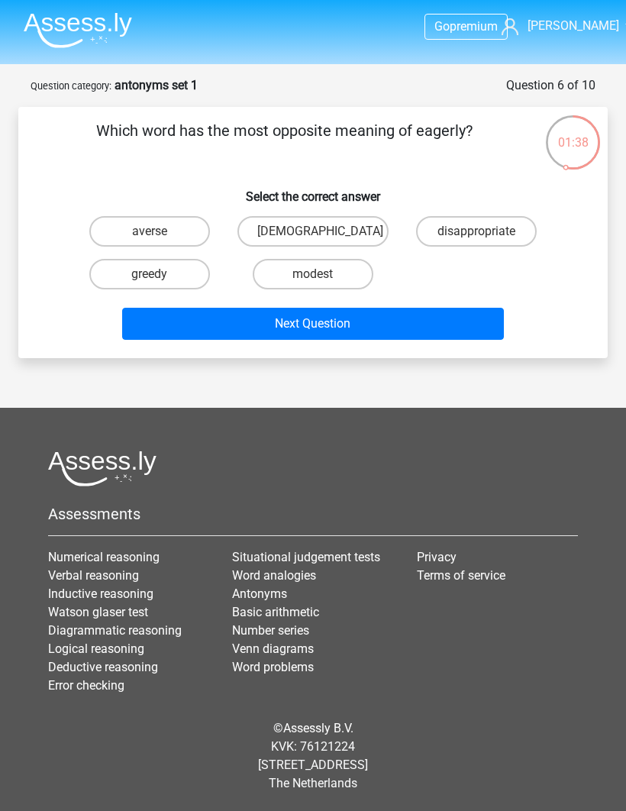
click at [305, 259] on label "modest" at bounding box center [313, 274] width 121 height 31
click at [313, 274] on input "modest" at bounding box center [318, 279] width 10 height 10
radio input "true"
click at [288, 308] on button "Next Question" at bounding box center [313, 324] width 383 height 32
click at [137, 216] on label "abolish" at bounding box center [149, 231] width 121 height 31
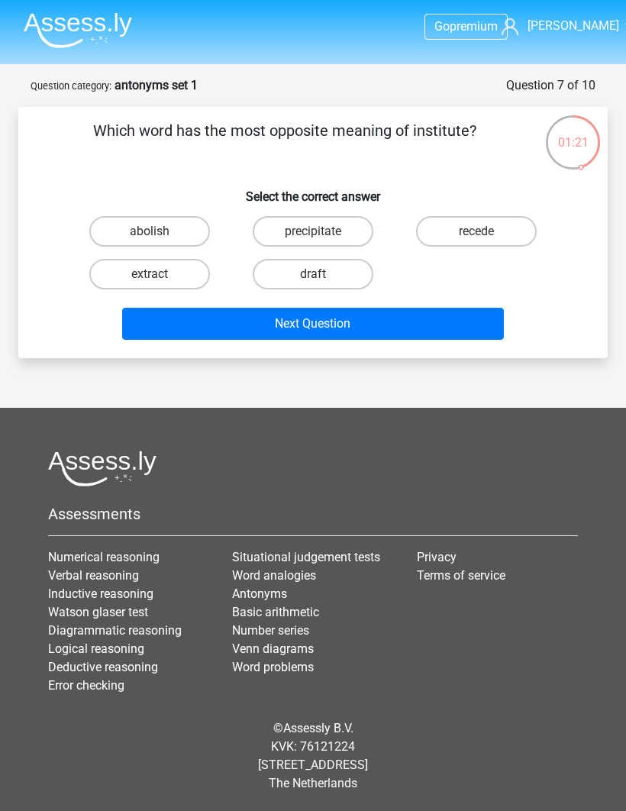
click at [150, 231] on input "abolish" at bounding box center [155, 236] width 10 height 10
radio input "true"
click at [308, 308] on button "Next Question" at bounding box center [313, 324] width 383 height 32
click at [470, 216] on label "big" at bounding box center [476, 231] width 121 height 31
click at [476, 231] on input "big" at bounding box center [481, 236] width 10 height 10
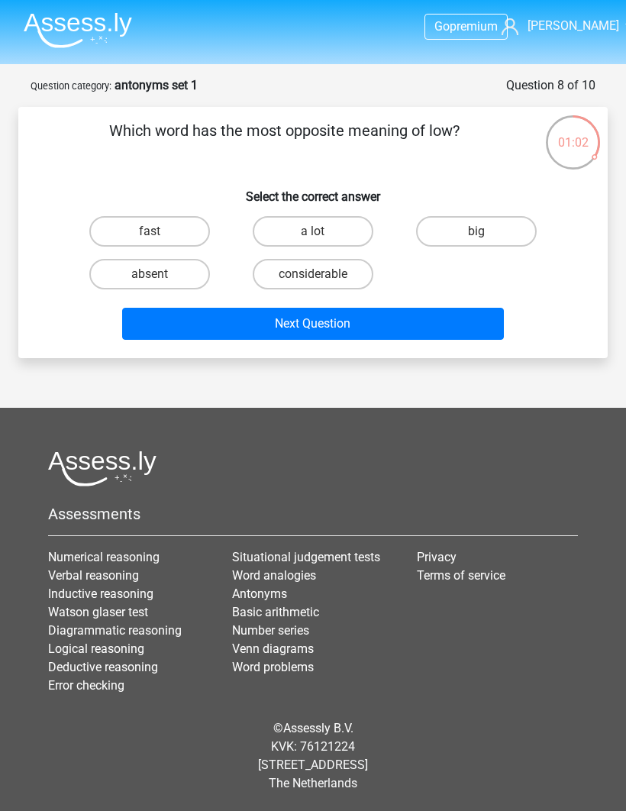
radio input "true"
click at [311, 308] on button "Next Question" at bounding box center [313, 324] width 383 height 32
click at [318, 231] on input "unseemly" at bounding box center [318, 236] width 10 height 10
radio input "true"
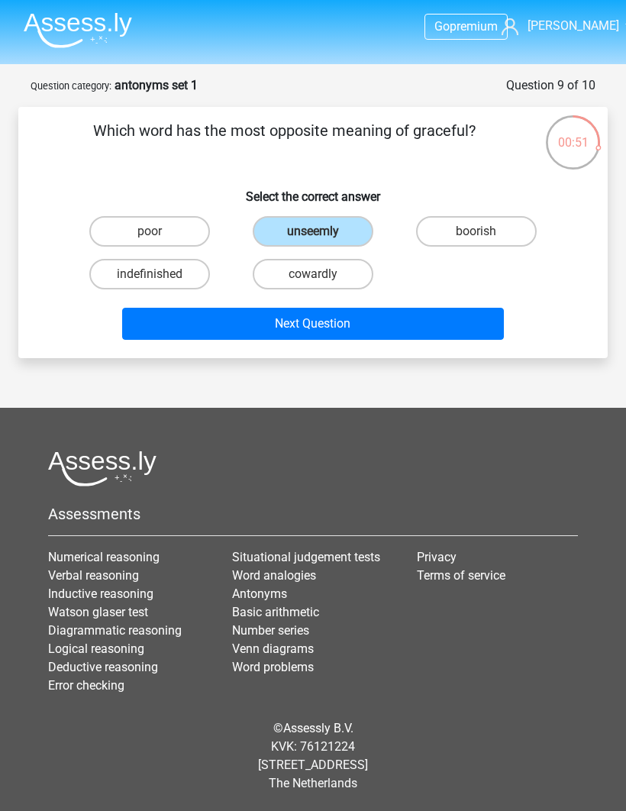
click at [276, 308] on button "Next Question" at bounding box center [313, 324] width 383 height 32
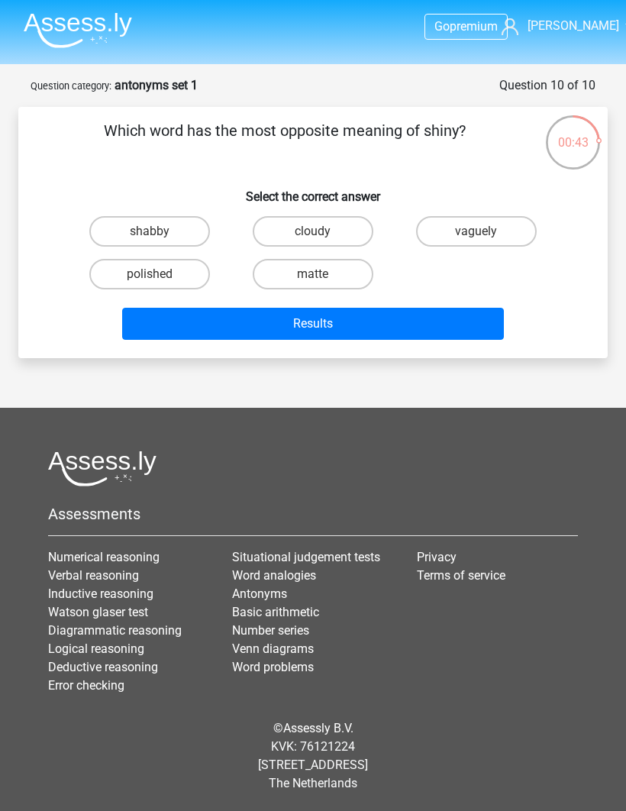
click at [319, 259] on label "matte" at bounding box center [313, 274] width 121 height 31
click at [319, 274] on input "matte" at bounding box center [318, 279] width 10 height 10
radio input "true"
click at [312, 308] on button "Results" at bounding box center [313, 324] width 383 height 32
click at [75, 31] on img at bounding box center [78, 30] width 108 height 36
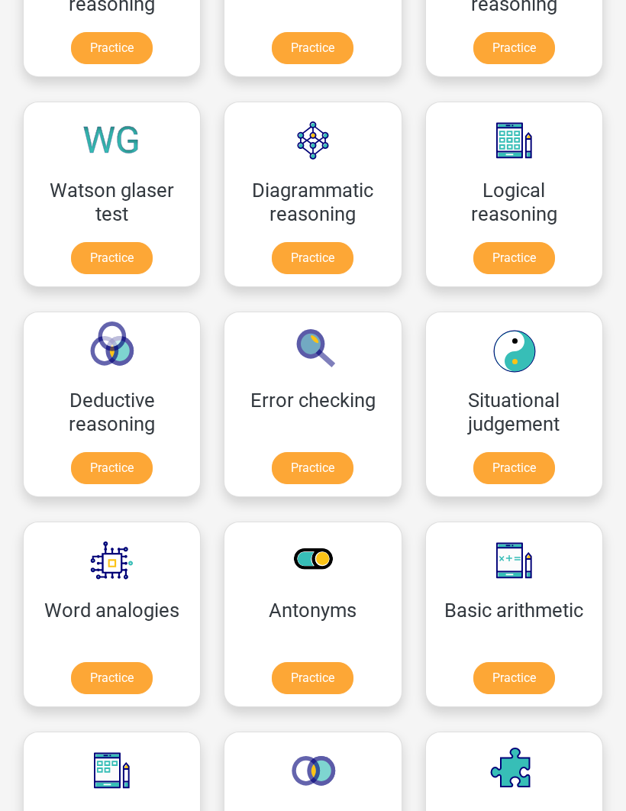
scroll to position [360, 0]
